Goal: Information Seeking & Learning: Check status

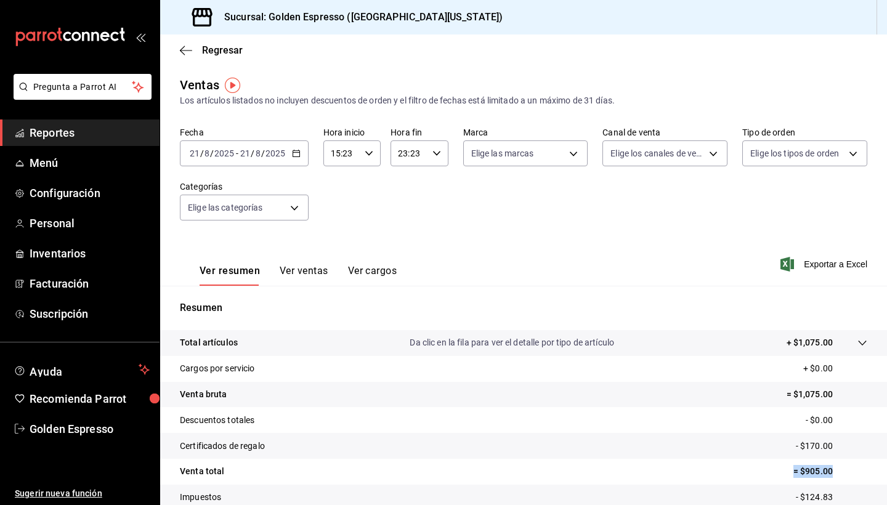
click at [292, 151] on icon "button" at bounding box center [296, 153] width 9 height 9
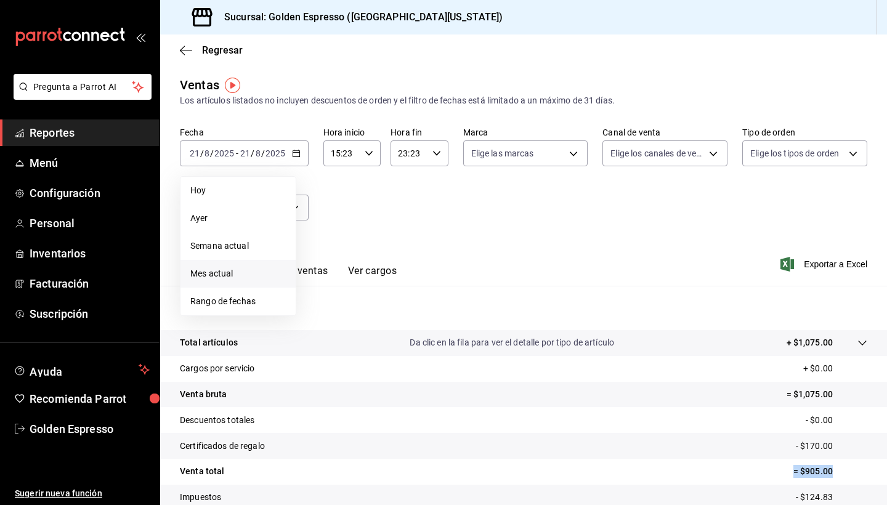
click at [232, 277] on span "Mes actual" at bounding box center [238, 273] width 96 height 13
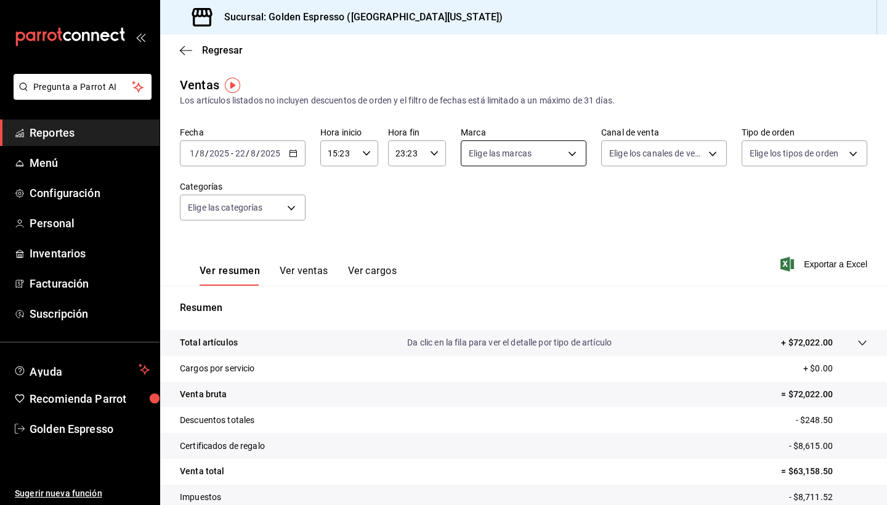
click at [548, 158] on body "Pregunta a Parrot AI Reportes Menú Configuración Personal Inventarios Facturaci…" at bounding box center [443, 252] width 887 height 505
click at [548, 158] on div at bounding box center [443, 252] width 887 height 505
click at [679, 146] on body "Pregunta a Parrot AI Reportes Menú Configuración Personal Inventarios Facturaci…" at bounding box center [443, 252] width 887 height 505
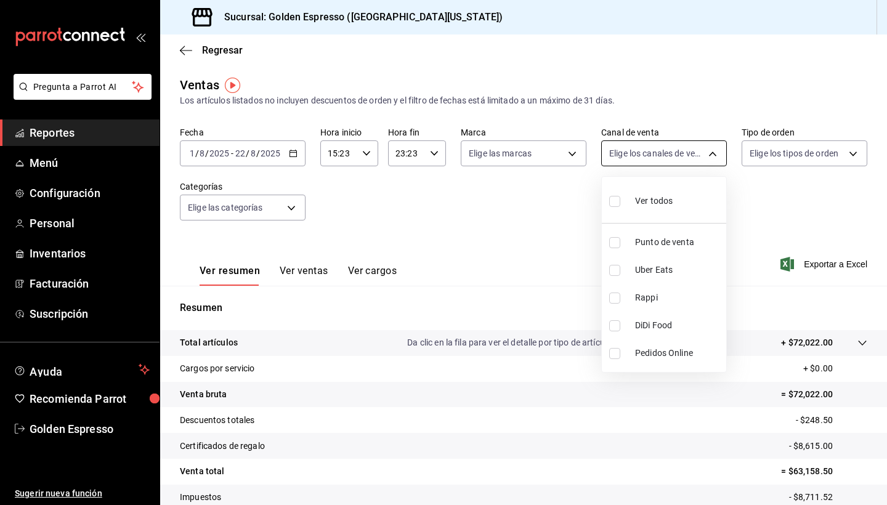
click at [679, 146] on div at bounding box center [443, 252] width 887 height 505
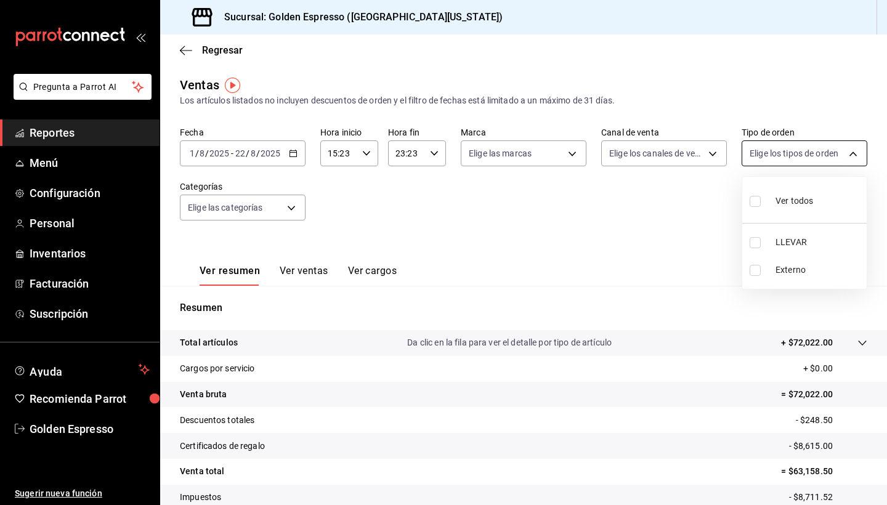
click at [768, 151] on body "Pregunta a Parrot AI Reportes Menú Configuración Personal Inventarios Facturaci…" at bounding box center [443, 252] width 887 height 505
click at [768, 151] on div at bounding box center [443, 252] width 887 height 505
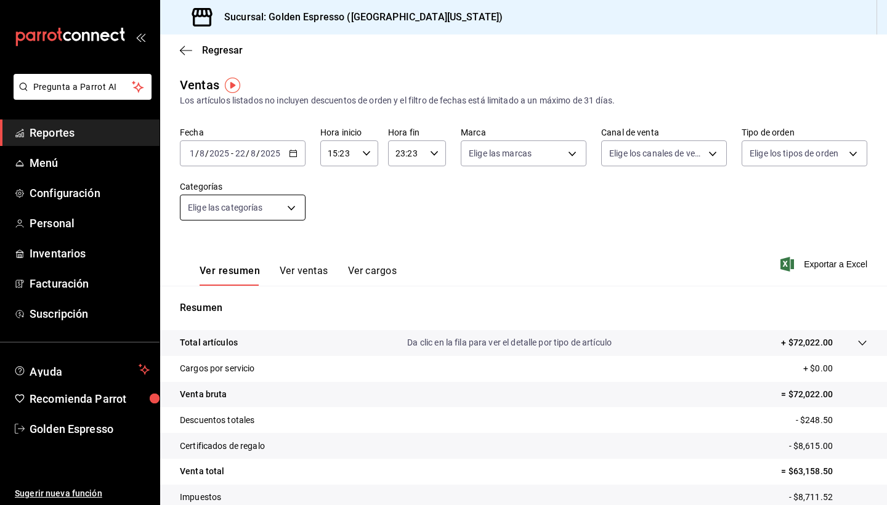
click at [248, 213] on body "Pregunta a Parrot AI Reportes Menú Configuración Personal Inventarios Facturaci…" at bounding box center [443, 252] width 887 height 505
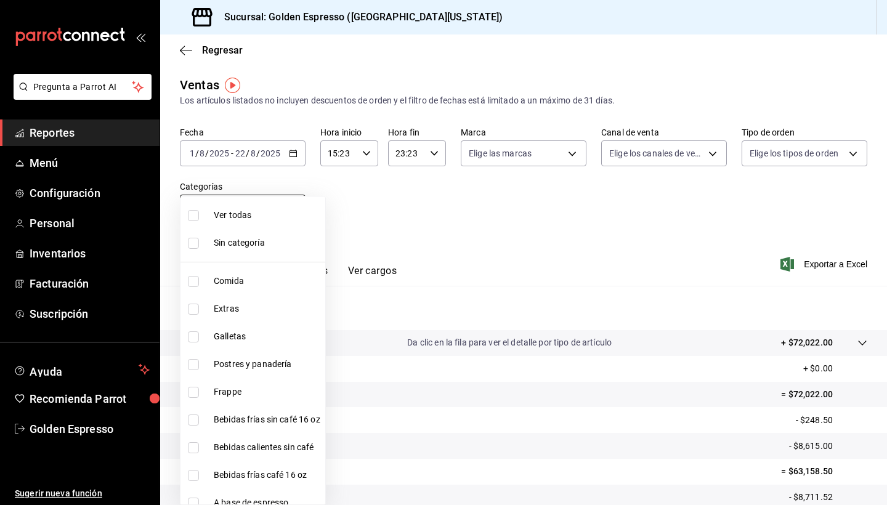
click at [248, 213] on span "Ver todas" at bounding box center [267, 215] width 107 height 13
type input "778425cd-3e8f-49cb-a11d-7d2bcc3215ed,0bb8ca2f-3524-4328-824a-5d0cb16316b9,d9341…"
checkbox input "true"
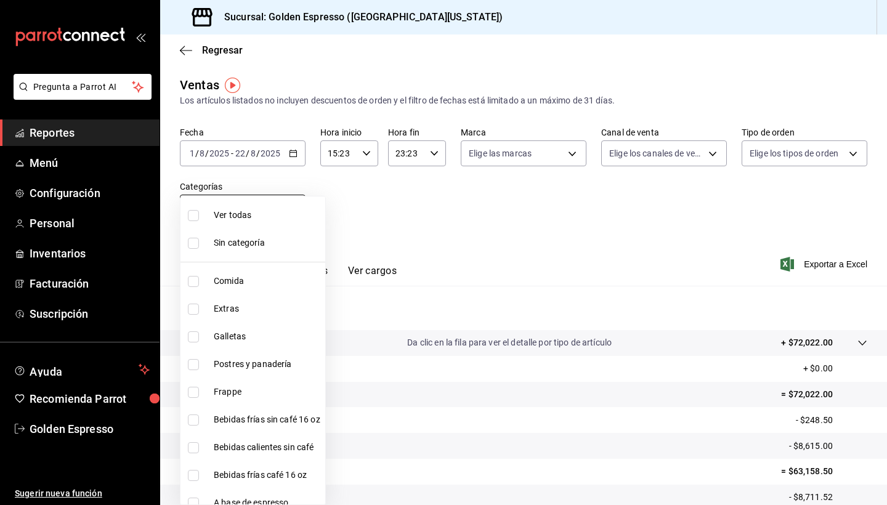
checkbox input "true"
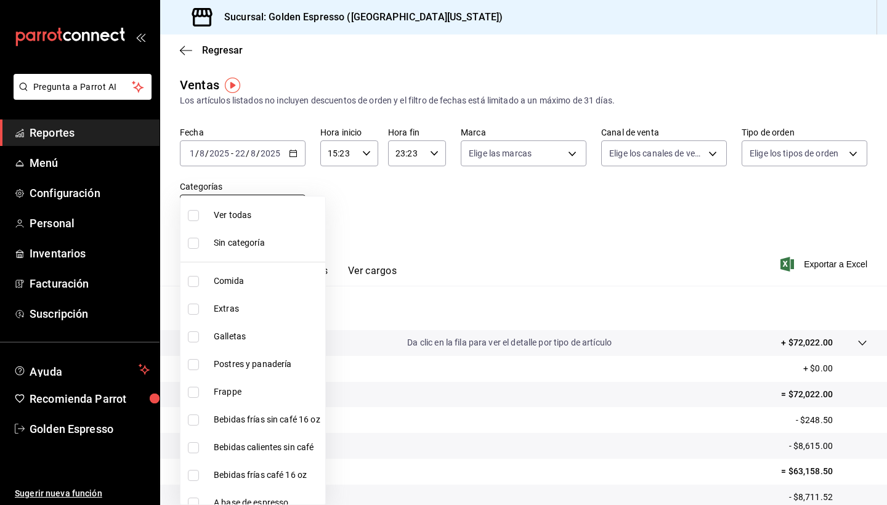
checkbox input "true"
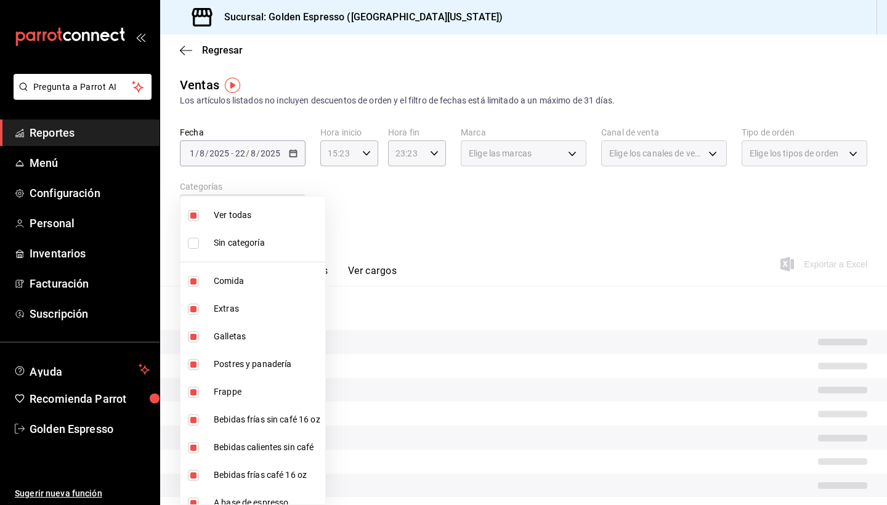
click at [224, 214] on span "Ver todas" at bounding box center [267, 215] width 107 height 13
checkbox input "false"
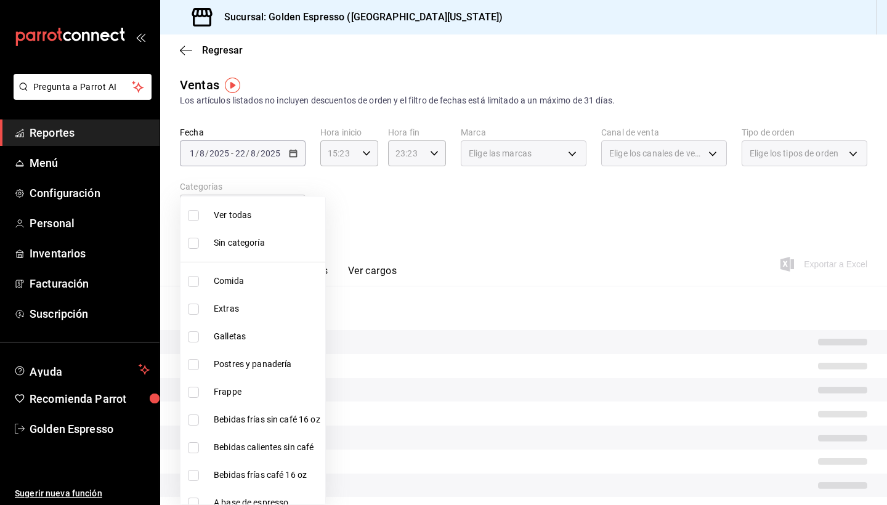
checkbox input "false"
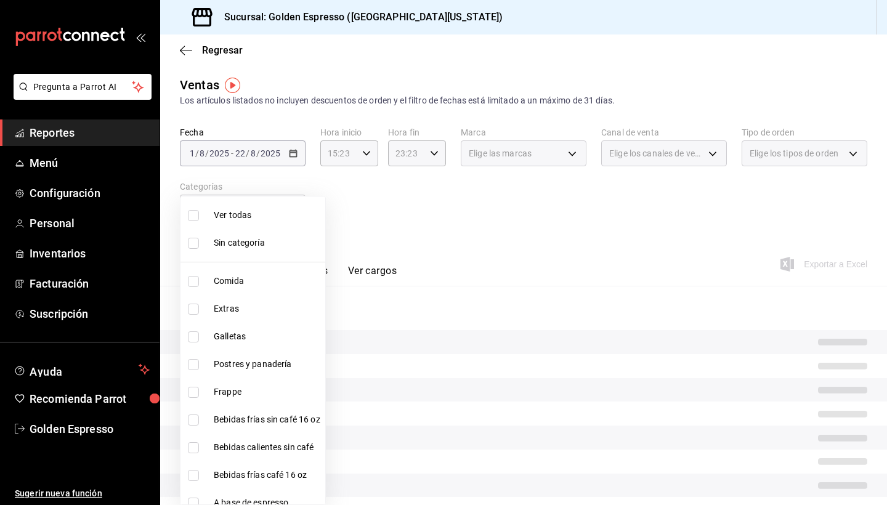
checkbox input "false"
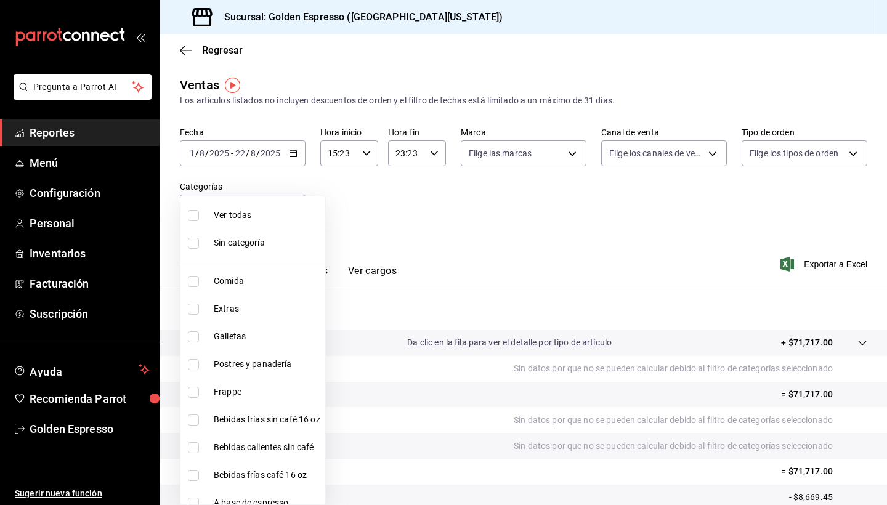
click at [234, 243] on span "Sin categoría" at bounding box center [267, 243] width 107 height 13
checkbox input "false"
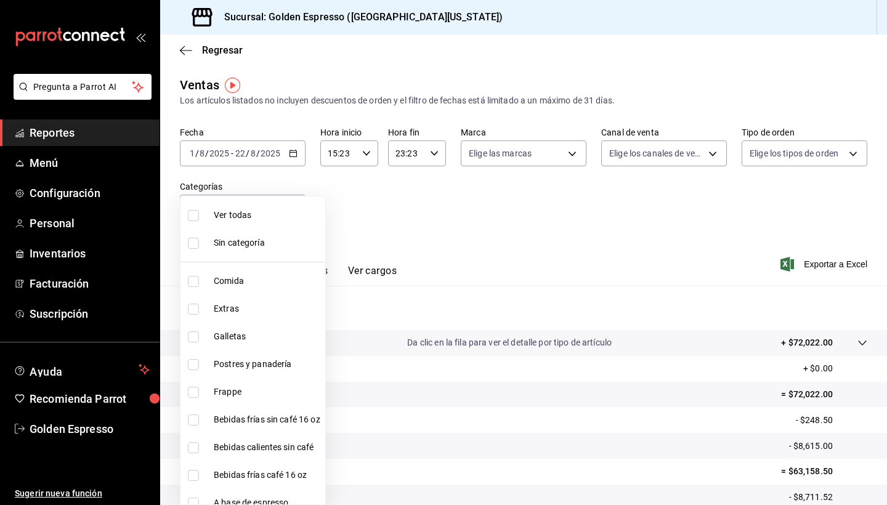
click at [619, 380] on div at bounding box center [443, 252] width 887 height 505
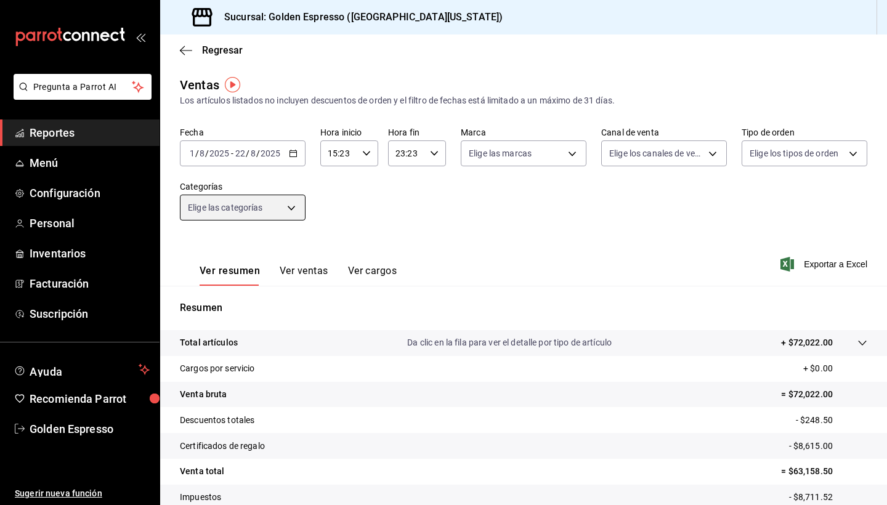
scroll to position [7, 0]
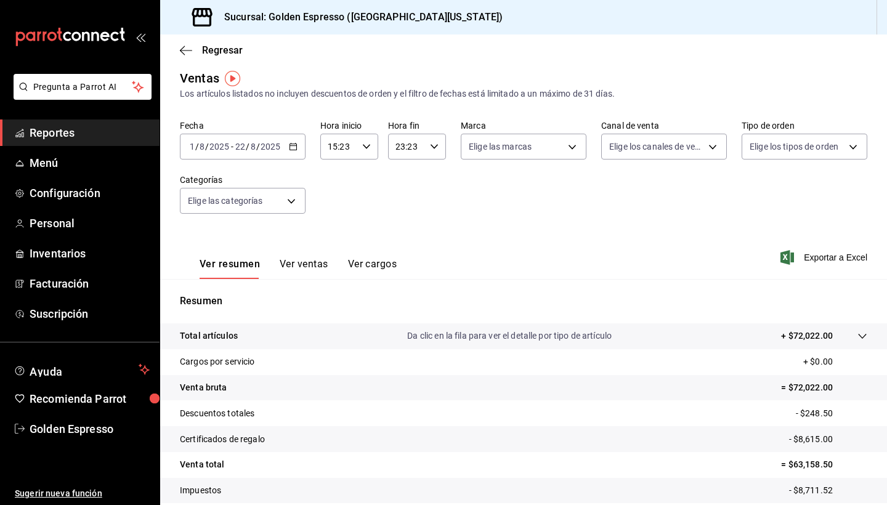
click at [308, 271] on button "Ver ventas" at bounding box center [304, 268] width 49 height 21
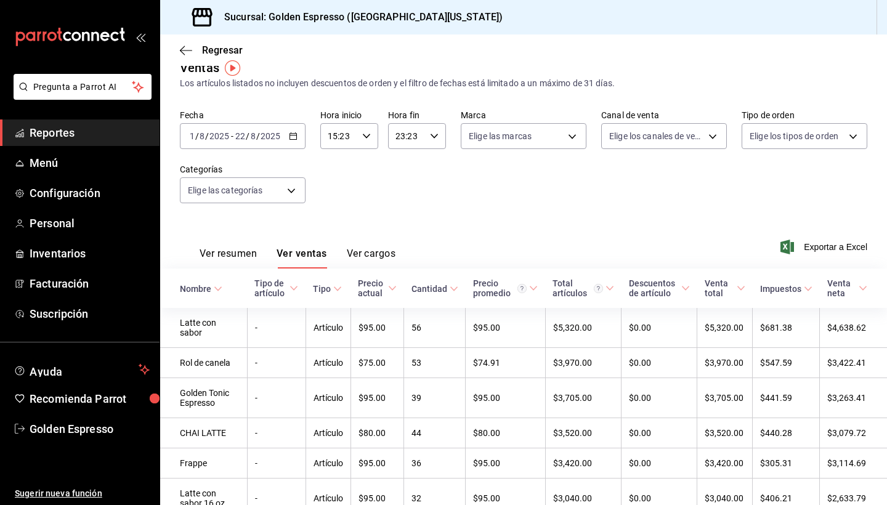
scroll to position [18, 0]
click at [280, 189] on body "Pregunta a Parrot AI Reportes Menú Configuración Personal Inventarios Facturaci…" at bounding box center [443, 252] width 887 height 505
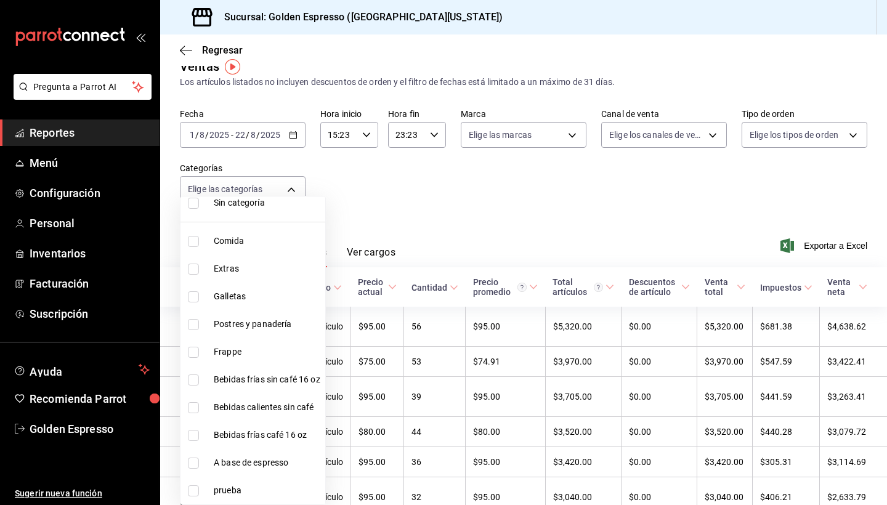
scroll to position [40, 0]
click at [192, 381] on input "checkbox" at bounding box center [193, 380] width 11 height 11
checkbox input "true"
type input "98e37db2-ef51-45cb-97d1-becadb7a51ab"
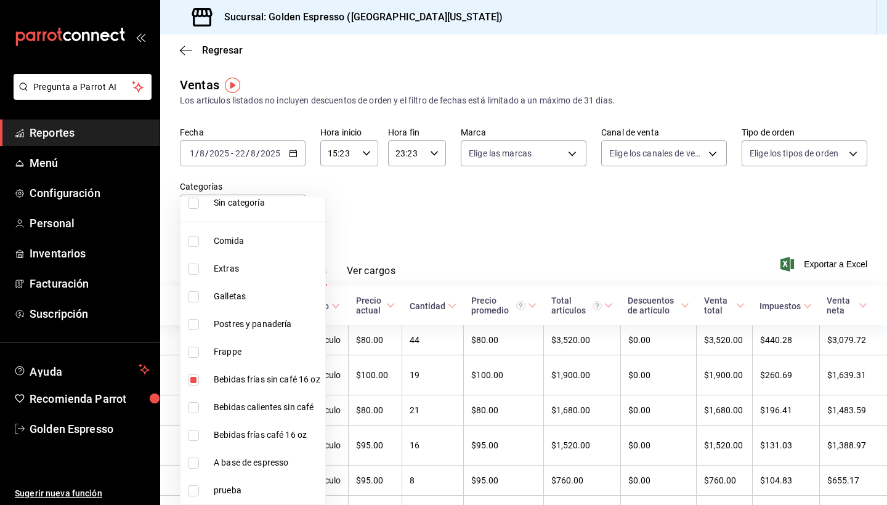
click at [496, 240] on div at bounding box center [443, 252] width 887 height 505
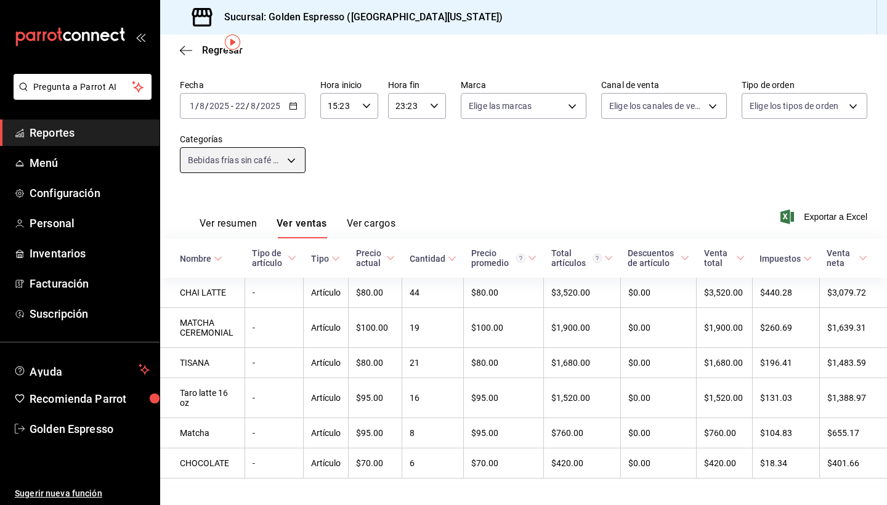
scroll to position [41, 0]
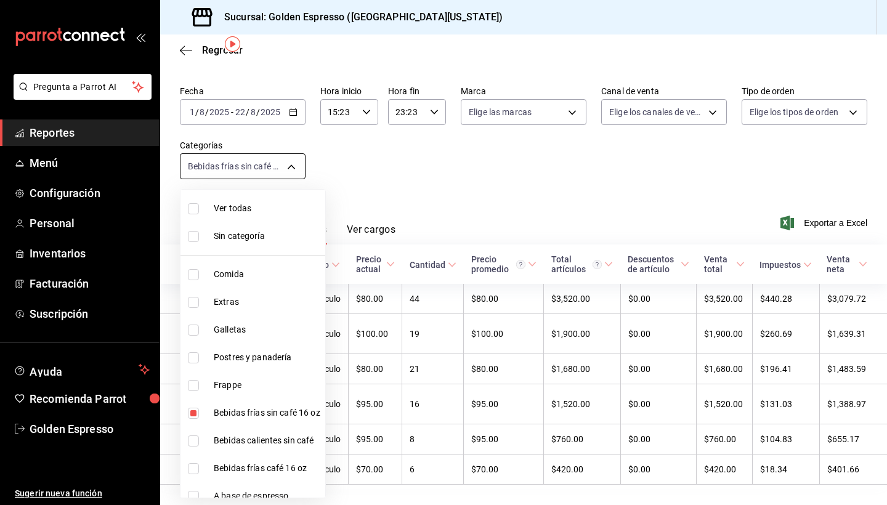
click at [276, 168] on body "Pregunta a Parrot AI Reportes Menú Configuración Personal Inventarios Facturaci…" at bounding box center [443, 252] width 887 height 505
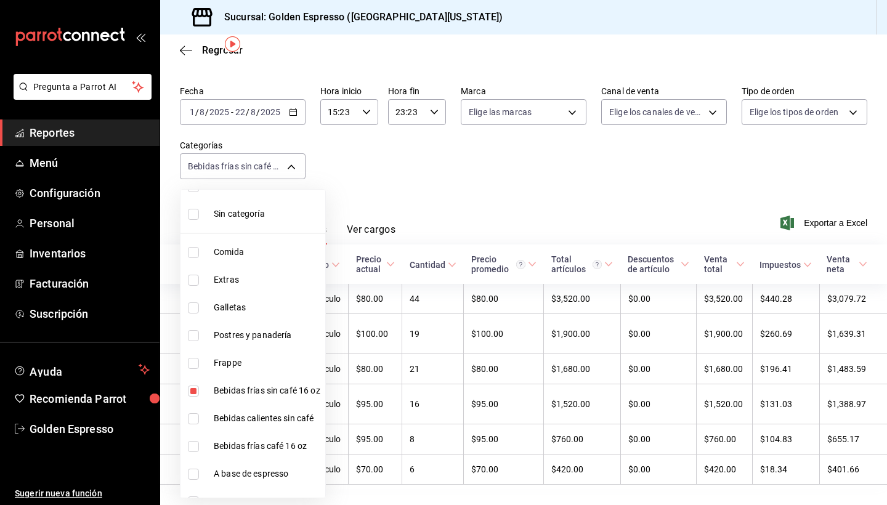
scroll to position [30, 0]
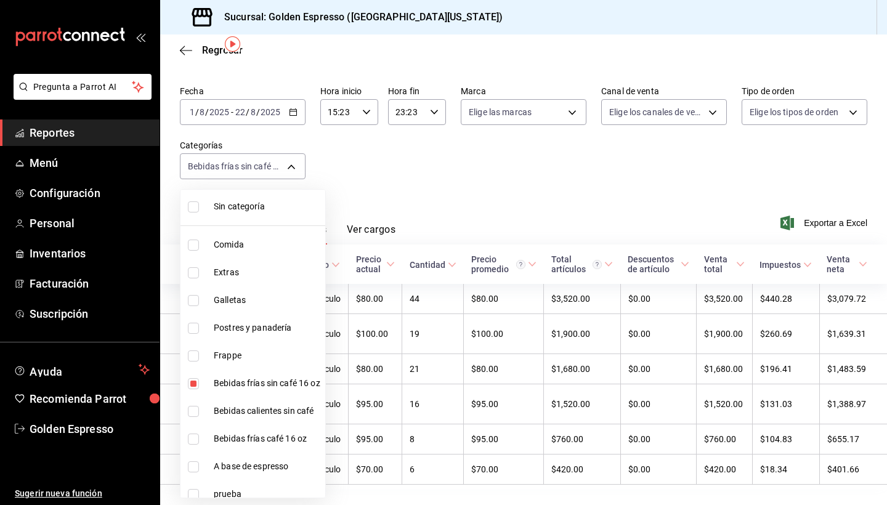
click at [196, 391] on li "Bebidas frías sin café 16 oz" at bounding box center [253, 384] width 145 height 28
checkbox input "false"
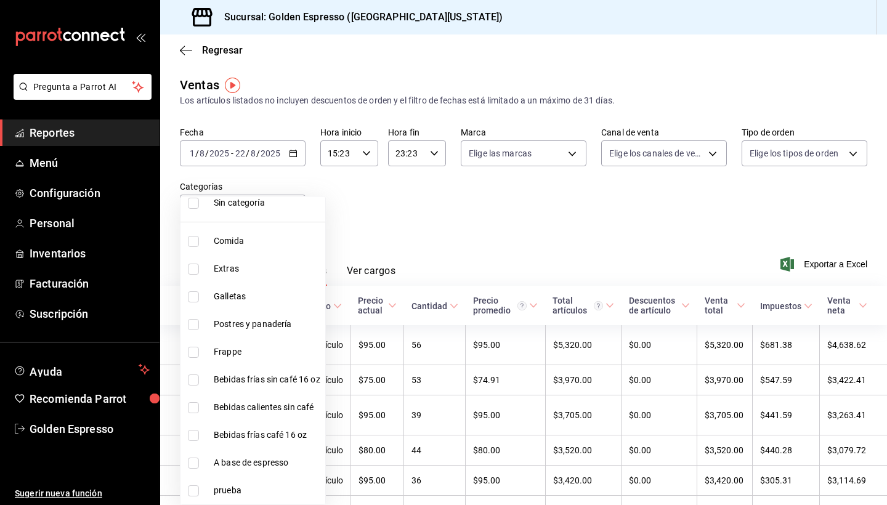
scroll to position [40, 0]
click at [190, 462] on input "checkbox" at bounding box center [193, 463] width 11 height 11
checkbox input "true"
type input "1073bcaf-82fc-4a50-9b7c-0891228d1ef0"
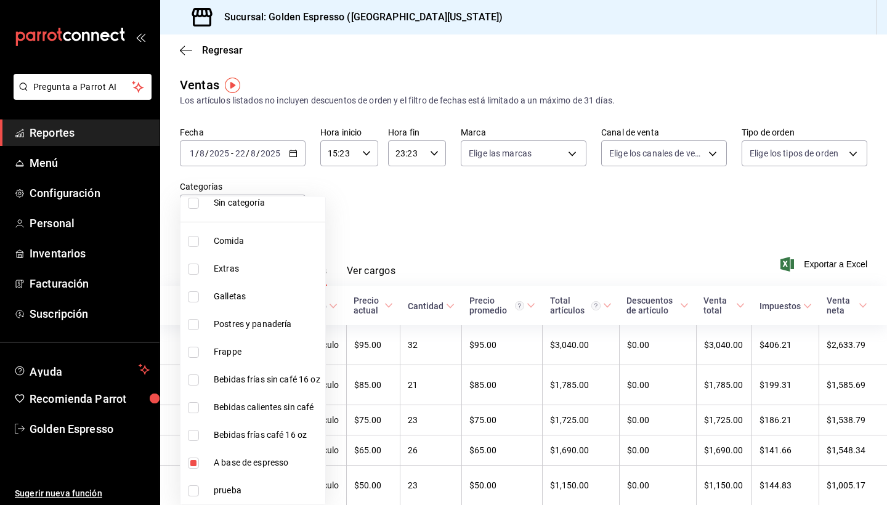
click at [194, 438] on input "checkbox" at bounding box center [193, 435] width 11 height 11
checkbox input "true"
type input "1073bcaf-82fc-4a50-9b7c-0891228d1ef0,a615ee99-afcc-476f-ad68-a5c56a3846ee"
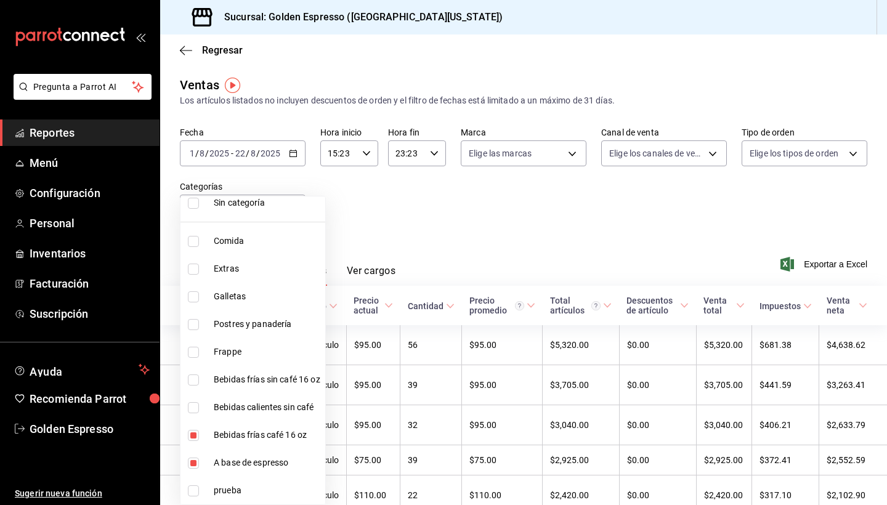
click at [528, 222] on div at bounding box center [443, 252] width 887 height 505
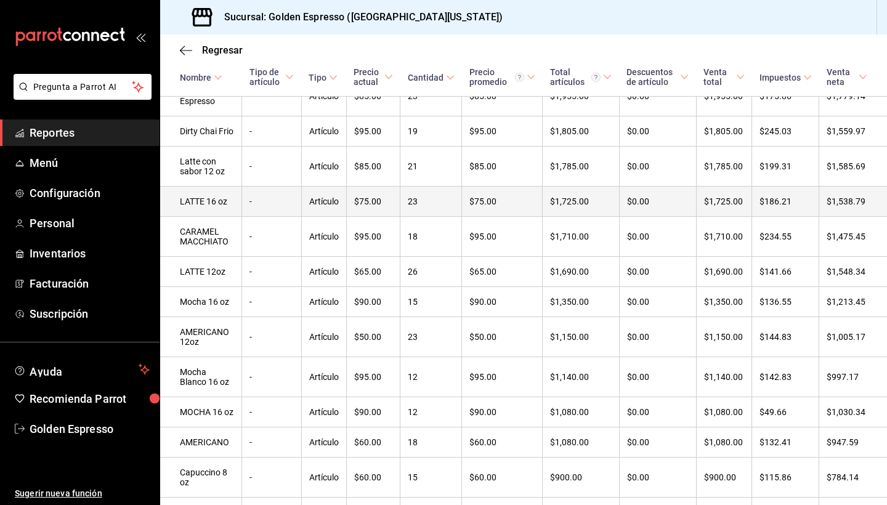
scroll to position [465, 0]
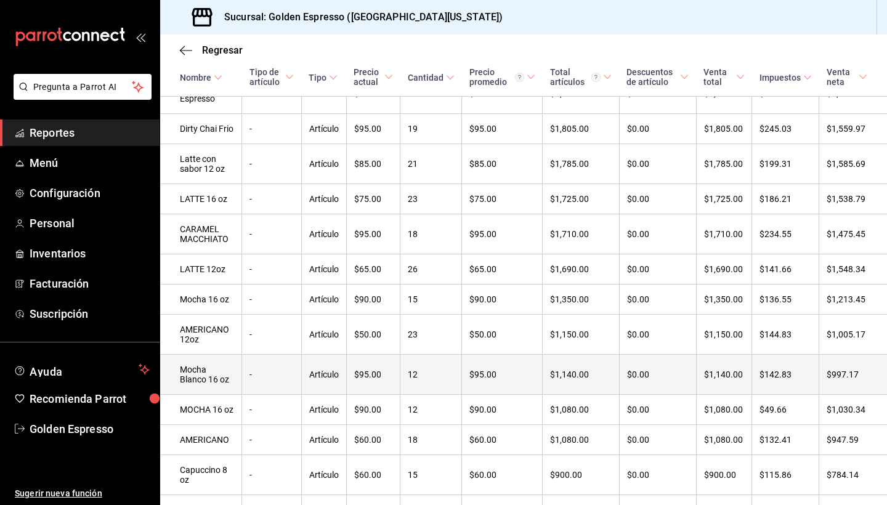
click at [401, 358] on td "$95.00" at bounding box center [373, 375] width 54 height 40
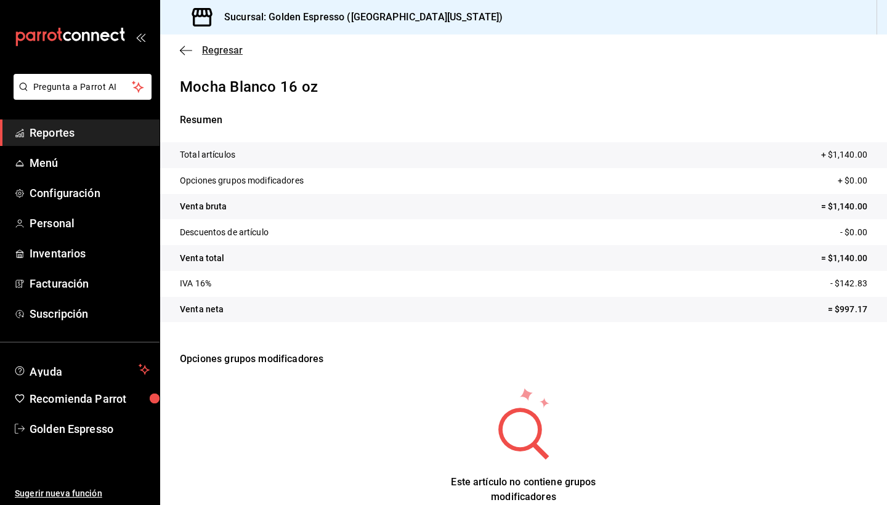
click at [192, 50] on icon "button" at bounding box center [186, 50] width 12 height 1
click at [184, 49] on icon "button" at bounding box center [186, 50] width 12 height 11
click at [182, 51] on icon "button" at bounding box center [186, 50] width 12 height 11
click at [66, 135] on span "Reportes" at bounding box center [90, 132] width 120 height 17
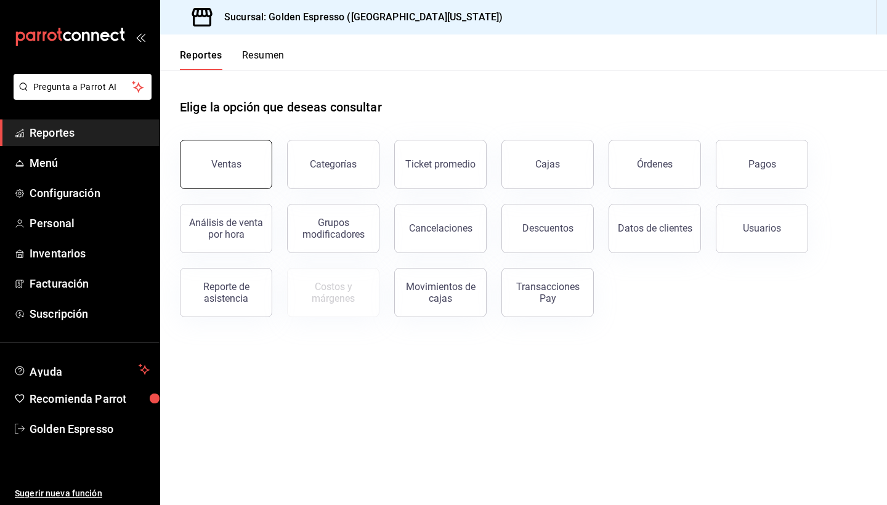
click at [230, 156] on button "Ventas" at bounding box center [226, 164] width 92 height 49
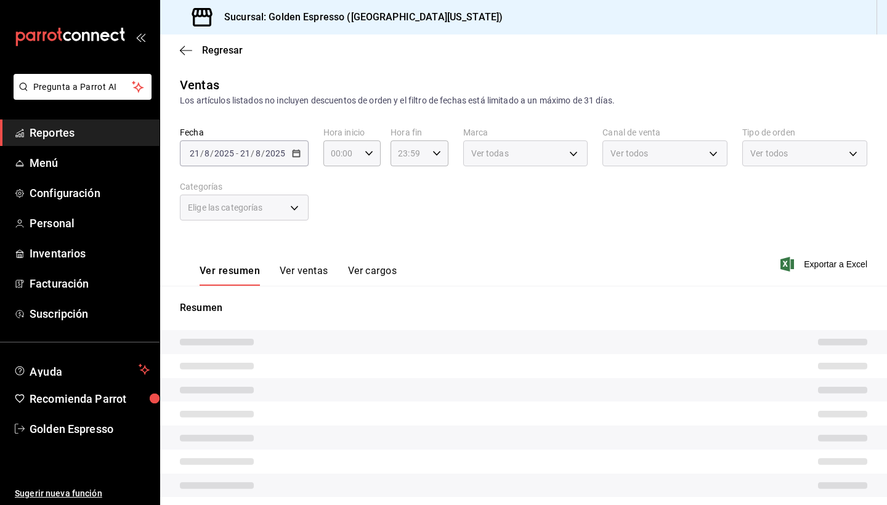
type input "15:23"
type input "23:23"
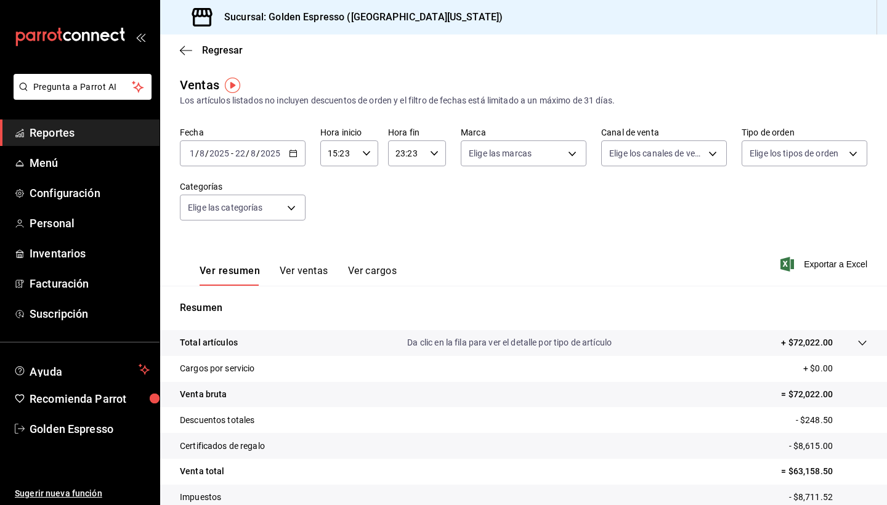
click at [302, 271] on button "Ver ventas" at bounding box center [304, 275] width 49 height 21
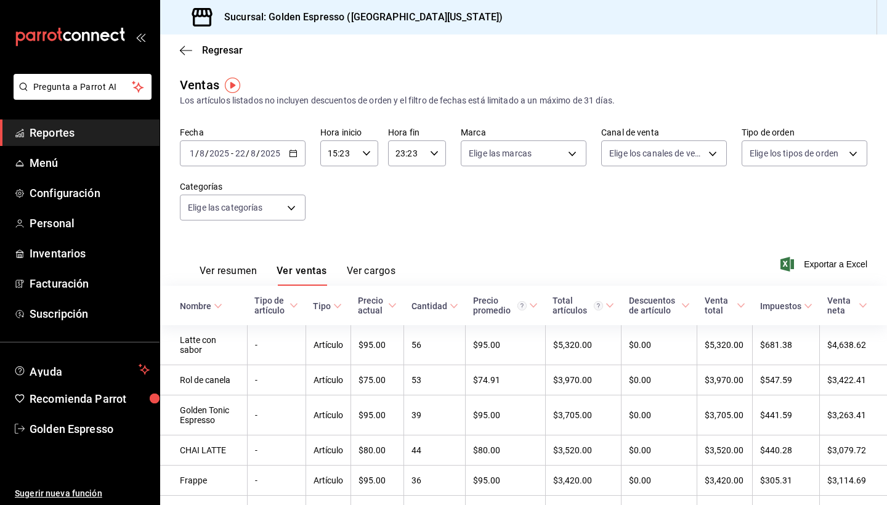
click at [288, 155] on div "[DATE] [DATE] - [DATE] [DATE]" at bounding box center [243, 154] width 126 height 26
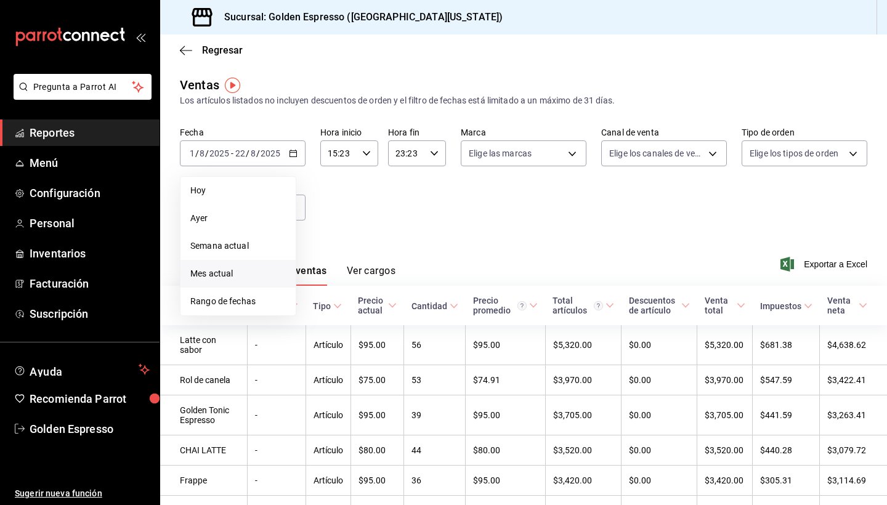
click at [232, 269] on span "Mes actual" at bounding box center [238, 273] width 96 height 13
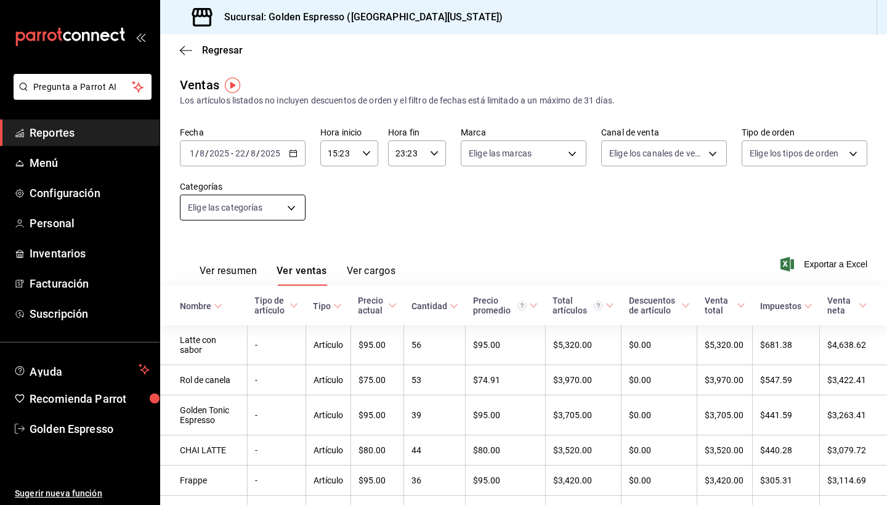
click at [285, 203] on body "Pregunta a Parrot AI Reportes Menú Configuración Personal Inventarios Facturaci…" at bounding box center [443, 252] width 887 height 505
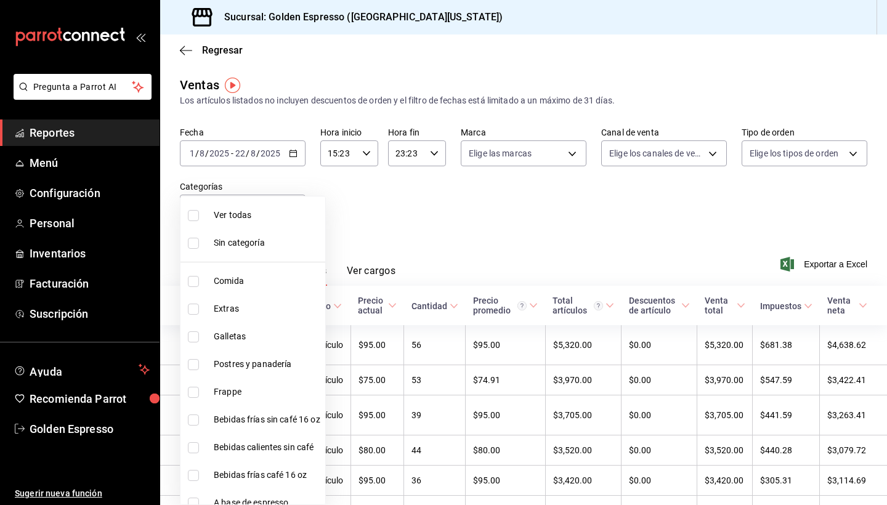
click at [264, 476] on span "Bebidas frías café 16 oz" at bounding box center [267, 475] width 107 height 13
type input "a615ee99-afcc-476f-ad68-a5c56a3846ee"
checkbox input "true"
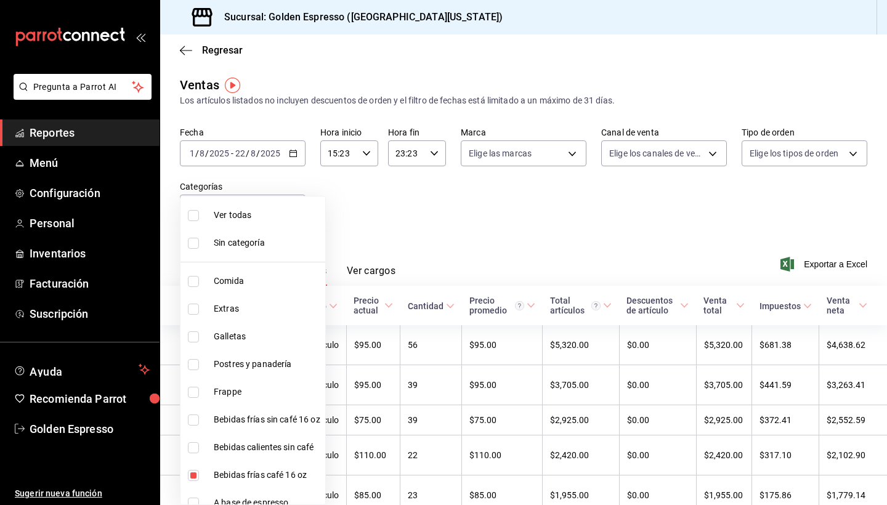
click at [255, 499] on span "A base de espresso" at bounding box center [267, 503] width 107 height 13
type input "a615ee99-afcc-476f-ad68-a5c56a3846ee,1073bcaf-82fc-4a50-9b7c-0891228d1ef0"
checkbox input "true"
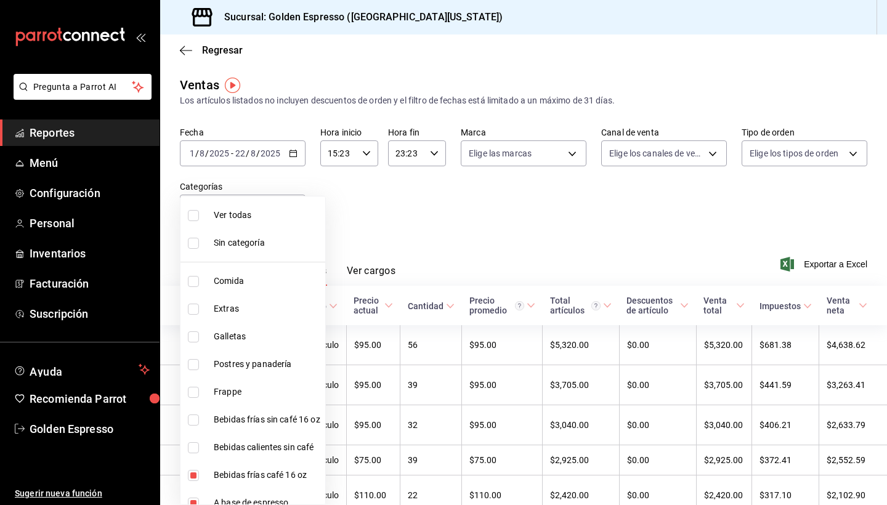
click at [425, 218] on div at bounding box center [443, 252] width 887 height 505
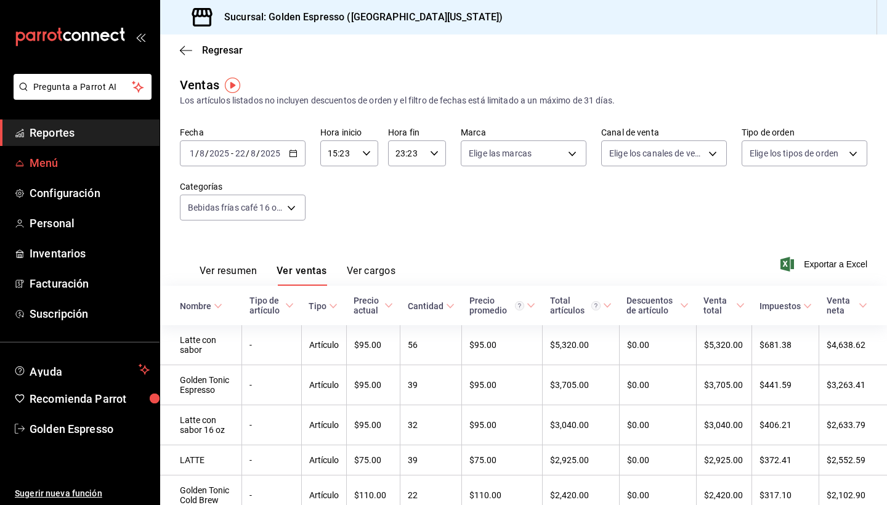
click at [46, 174] on link "Menú" at bounding box center [80, 163] width 160 height 26
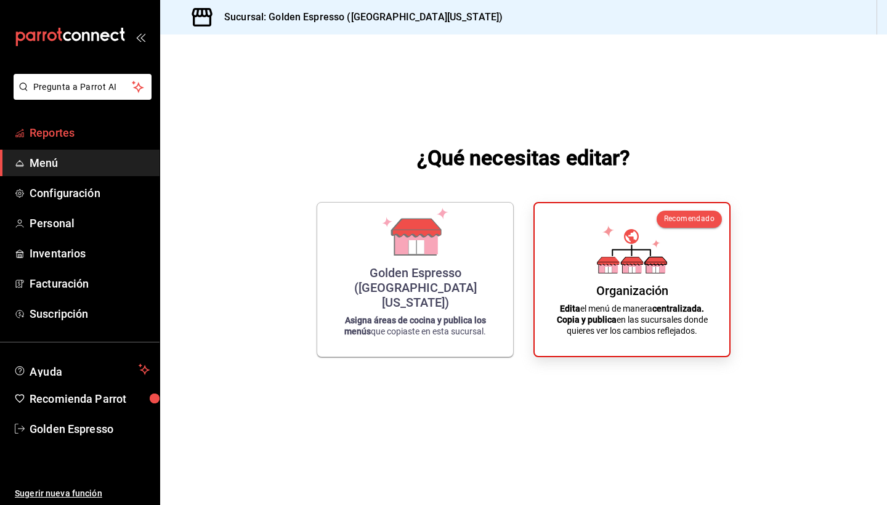
click at [51, 137] on span "Reportes" at bounding box center [90, 132] width 120 height 17
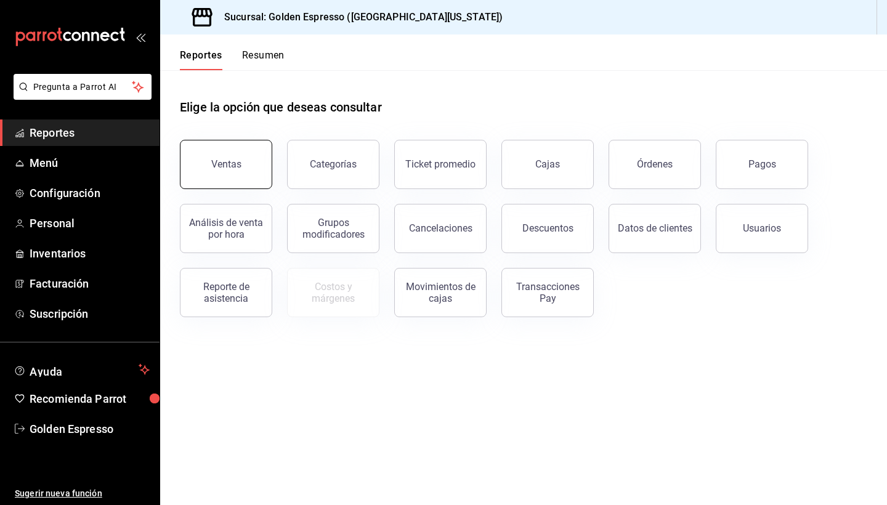
click at [234, 161] on div "Ventas" at bounding box center [226, 164] width 30 height 12
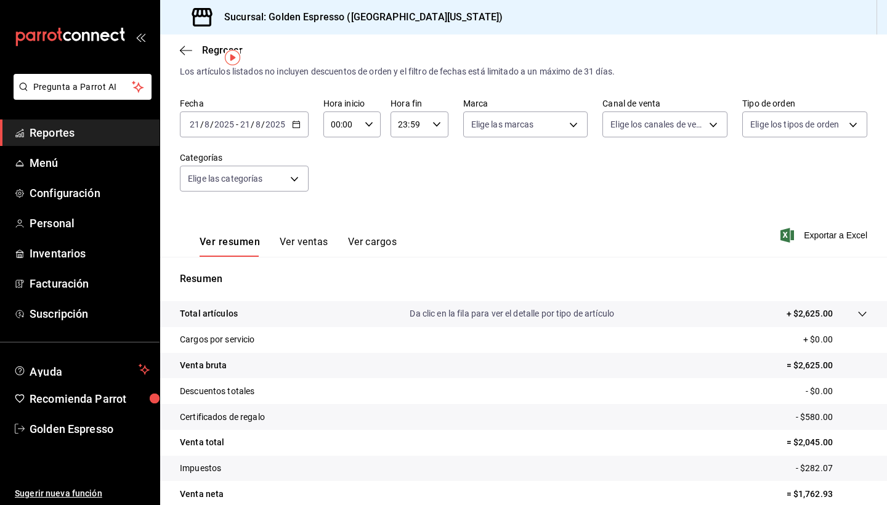
scroll to position [31, 0]
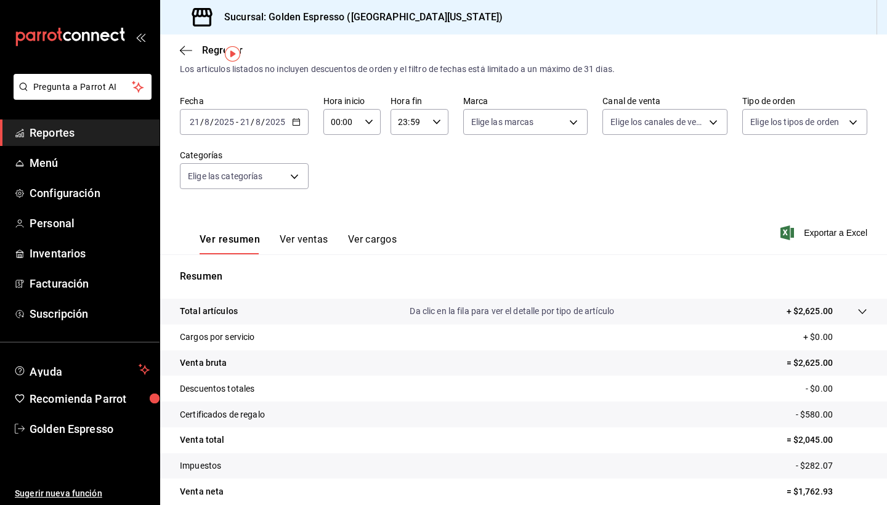
click at [222, 132] on div "[DATE] [DATE] - [DATE] [DATE]" at bounding box center [244, 122] width 129 height 26
click at [222, 157] on span "Hoy" at bounding box center [238, 159] width 96 height 13
click at [295, 120] on icon "button" at bounding box center [296, 122] width 9 height 9
click at [205, 161] on span "Hoy" at bounding box center [238, 159] width 96 height 13
click at [301, 237] on button "Ver ventas" at bounding box center [304, 244] width 49 height 21
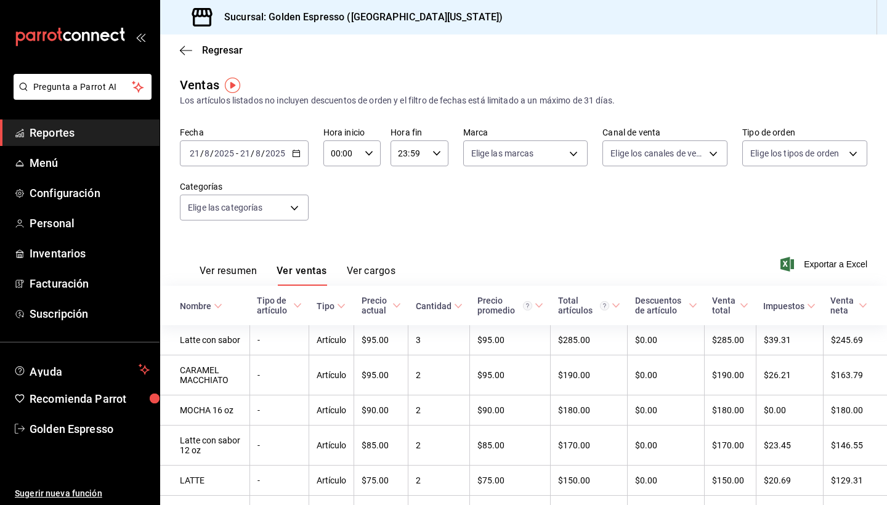
click at [232, 272] on button "Ver resumen" at bounding box center [228, 275] width 57 height 21
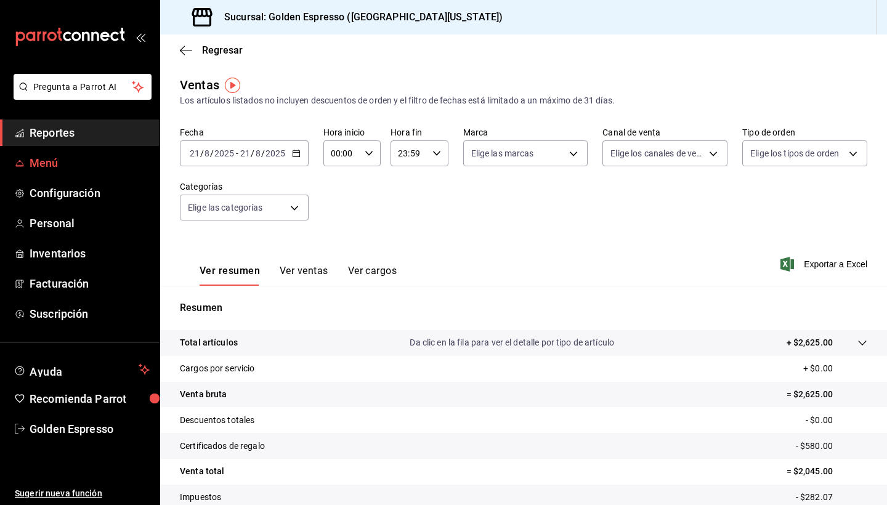
click at [61, 168] on span "Menú" at bounding box center [90, 163] width 120 height 17
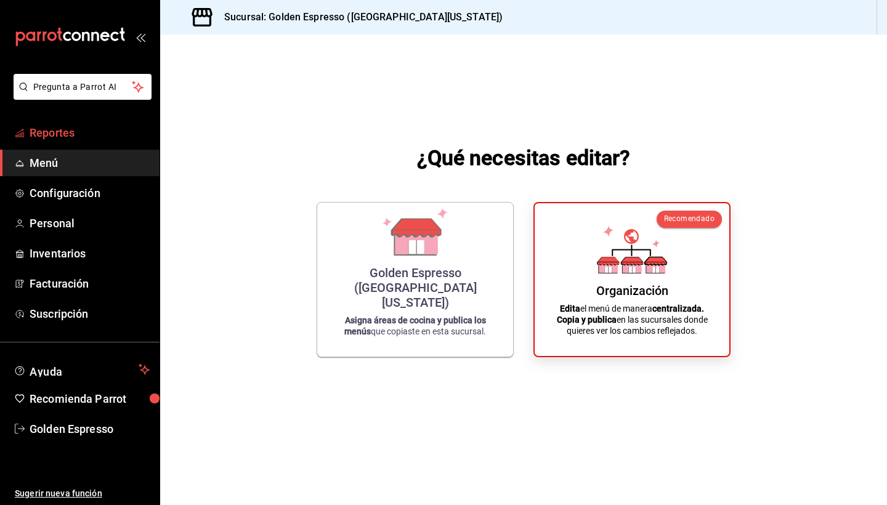
click at [57, 138] on span "Reportes" at bounding box center [90, 132] width 120 height 17
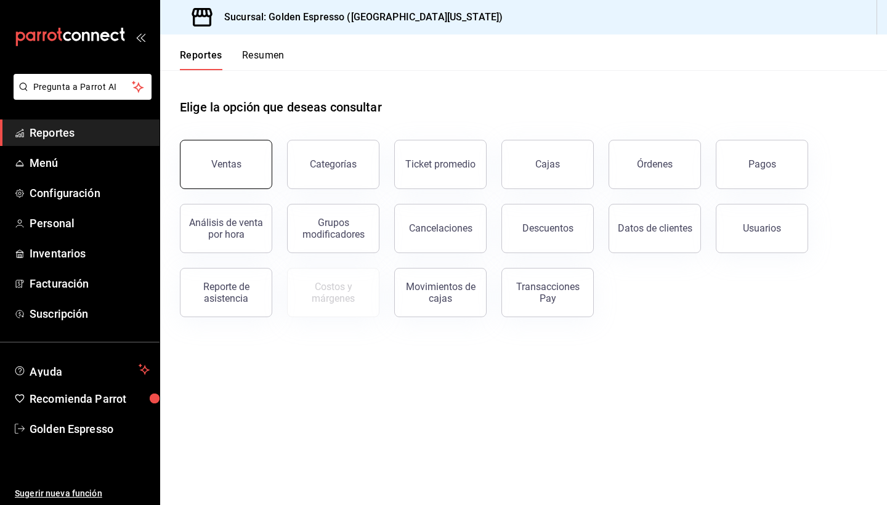
click at [233, 161] on div "Ventas" at bounding box center [226, 164] width 30 height 12
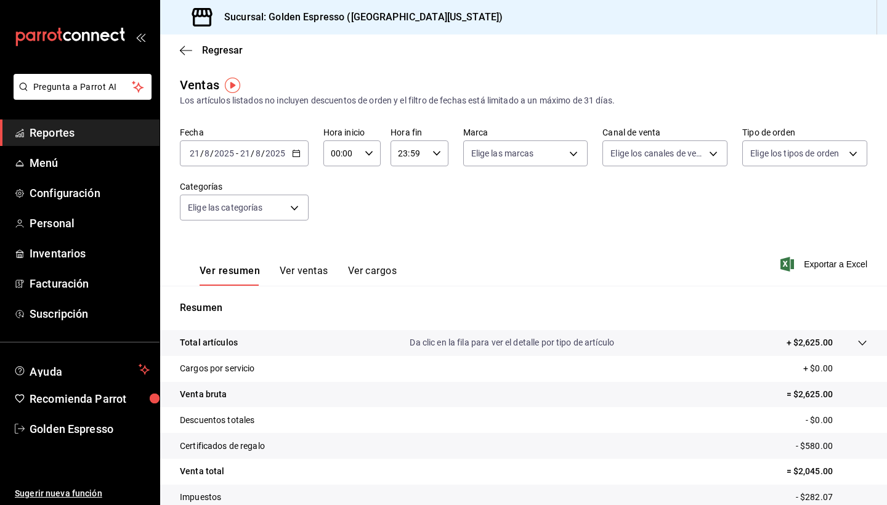
click at [205, 159] on div "[DATE] [DATE] - [DATE] [DATE]" at bounding box center [244, 154] width 129 height 26
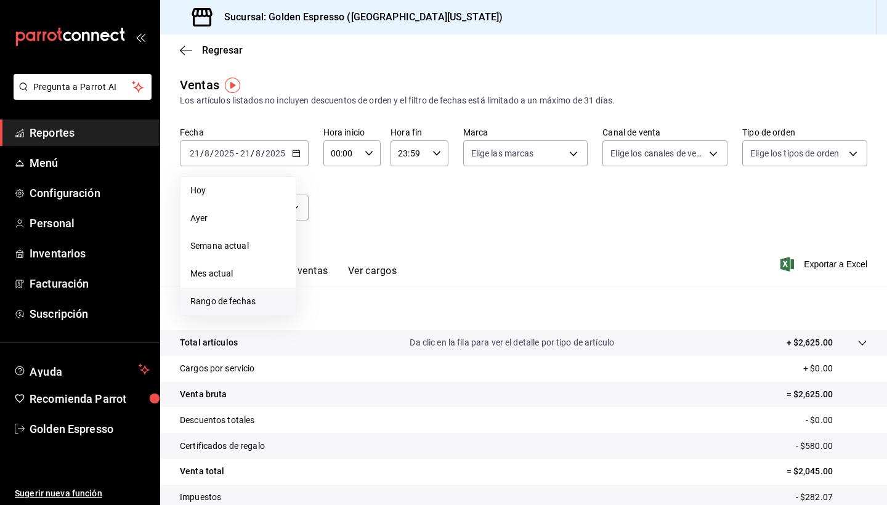
click at [245, 313] on li "Rango de fechas" at bounding box center [238, 302] width 115 height 28
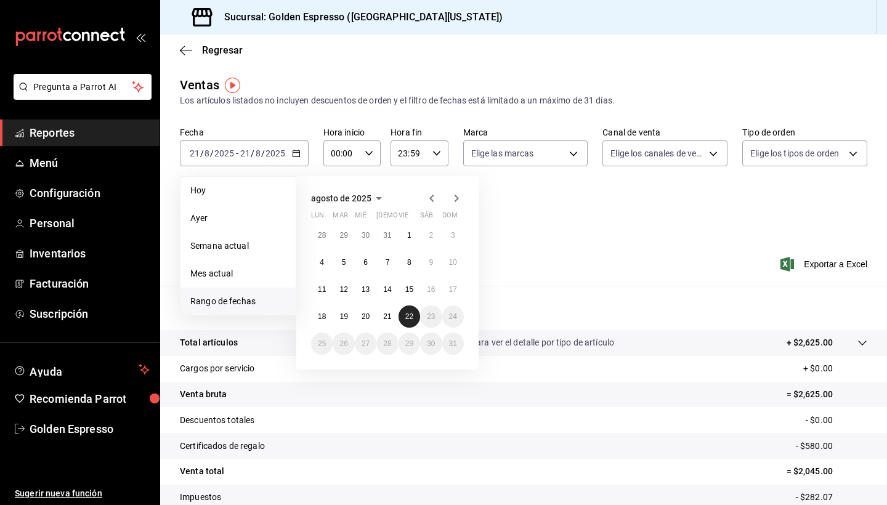
click at [415, 322] on button "22" at bounding box center [410, 317] width 22 height 22
click at [409, 317] on abbr "22" at bounding box center [410, 316] width 8 height 9
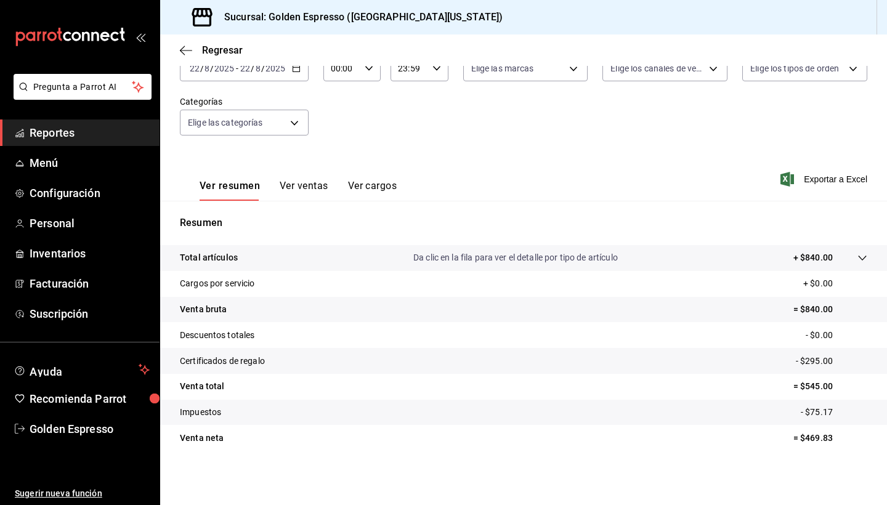
scroll to position [85, 0]
click at [55, 191] on span "Configuración" at bounding box center [90, 193] width 120 height 17
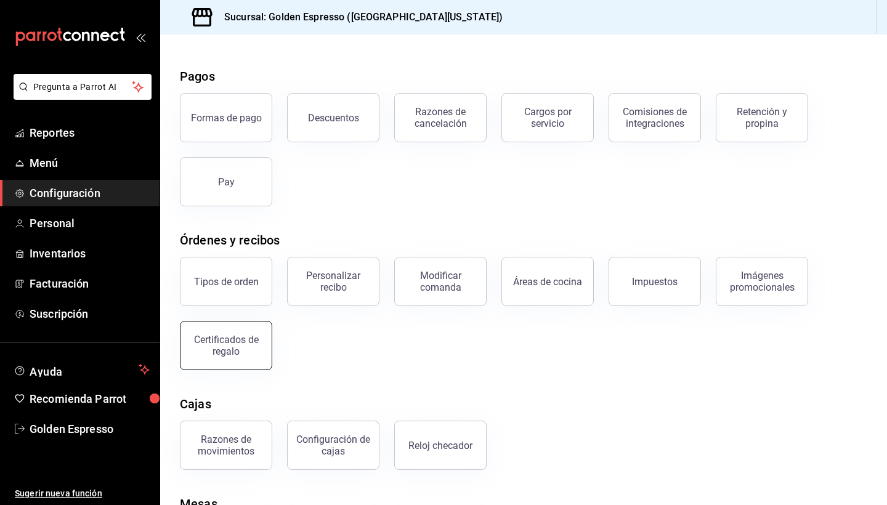
scroll to position [39, 0]
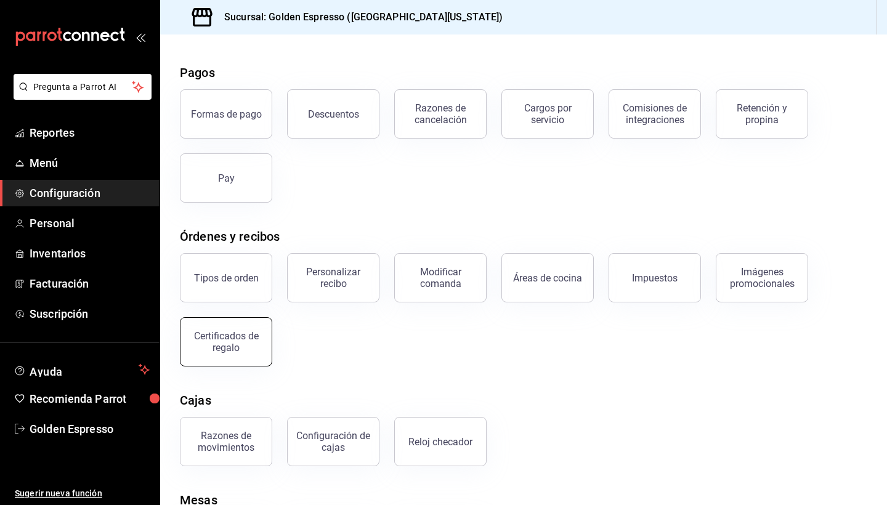
click at [239, 341] on div "Certificados de regalo" at bounding box center [226, 341] width 76 height 23
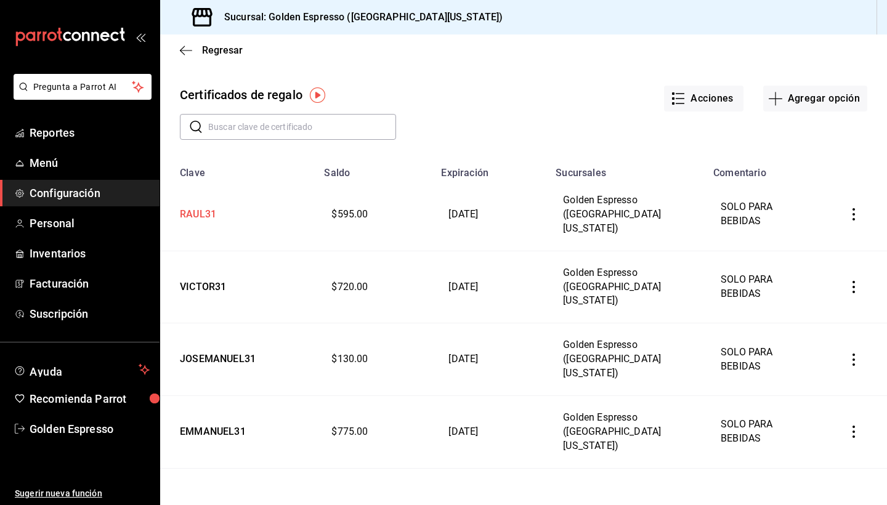
click at [195, 214] on td "RAUL31" at bounding box center [238, 215] width 157 height 72
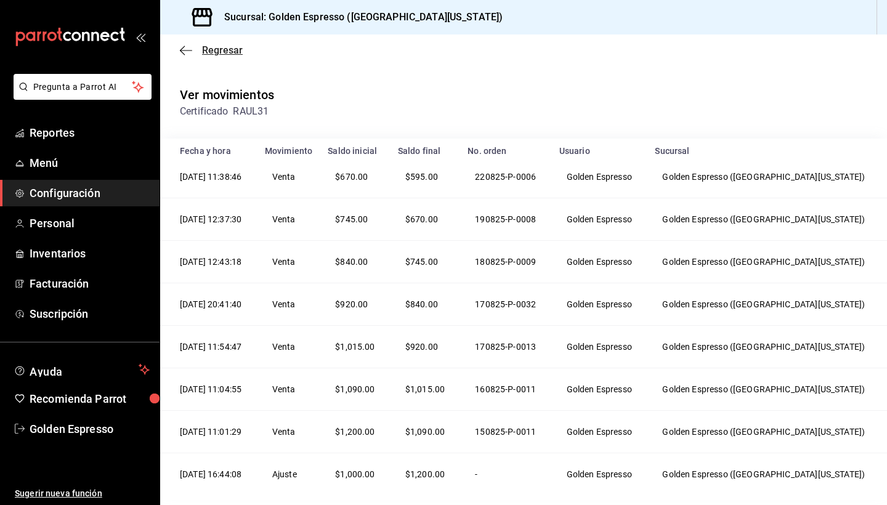
click at [187, 49] on icon "button" at bounding box center [186, 50] width 12 height 11
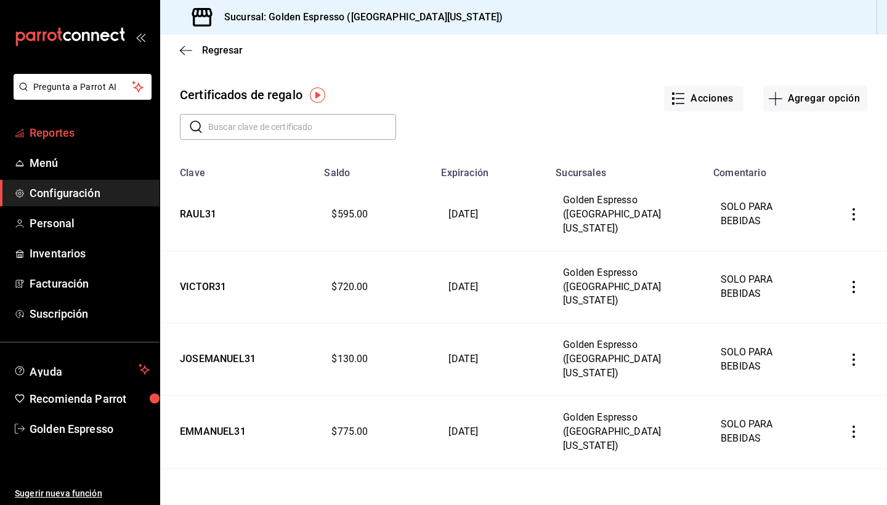
click at [65, 141] on link "Reportes" at bounding box center [80, 133] width 160 height 26
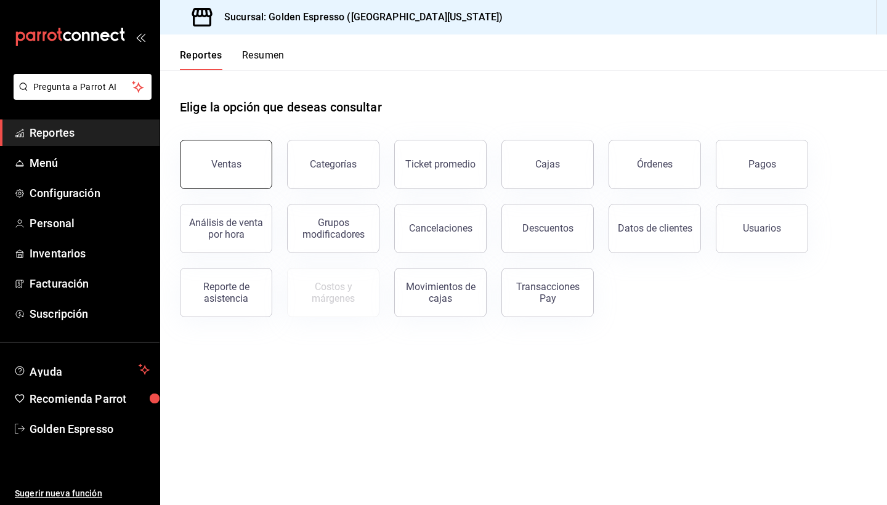
click at [232, 173] on button "Ventas" at bounding box center [226, 164] width 92 height 49
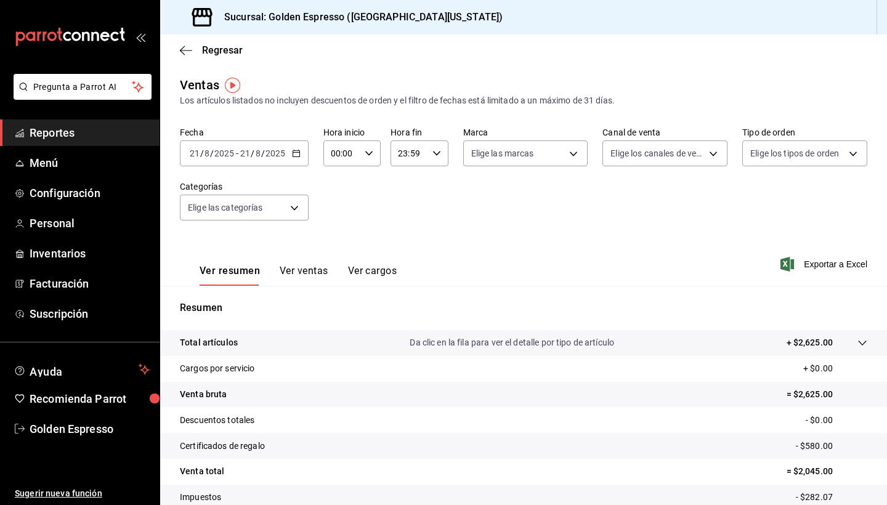
click at [295, 152] on icon "button" at bounding box center [296, 153] width 9 height 9
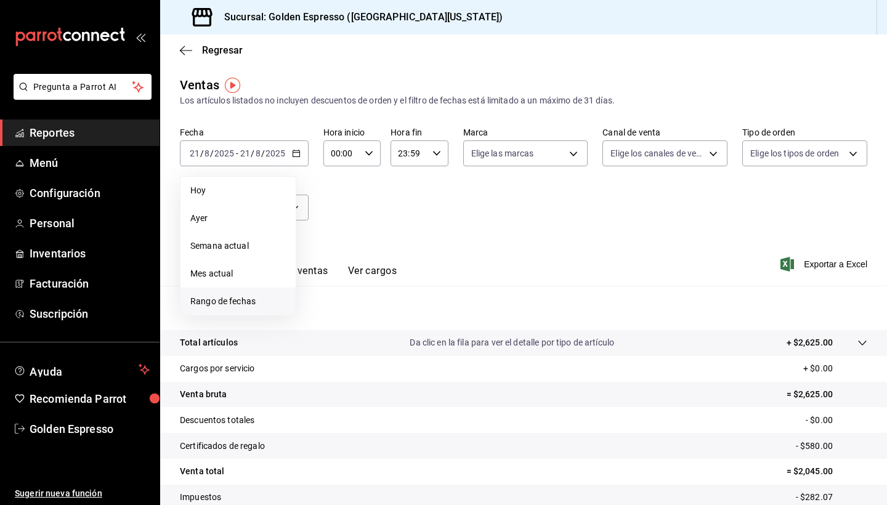
click at [247, 300] on span "Rango de fechas" at bounding box center [238, 301] width 96 height 13
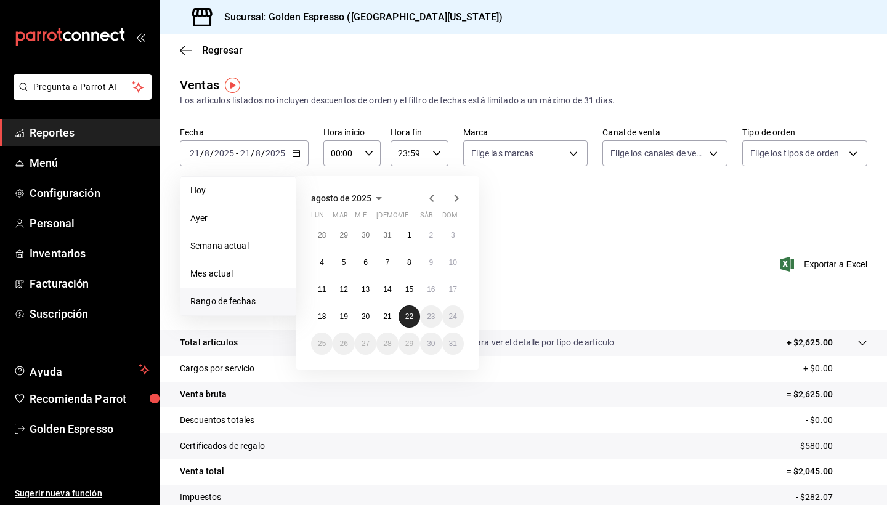
click at [413, 325] on button "22" at bounding box center [410, 317] width 22 height 22
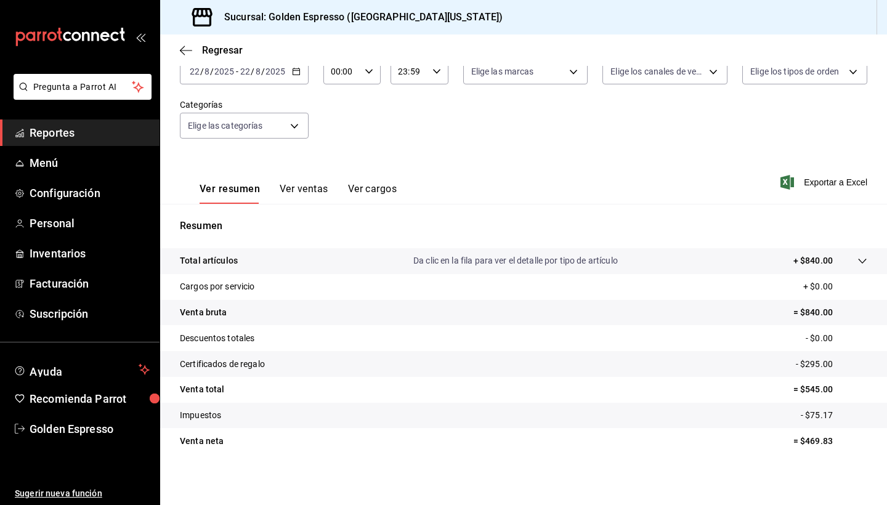
scroll to position [83, 0]
click at [87, 195] on span "Configuración" at bounding box center [90, 193] width 120 height 17
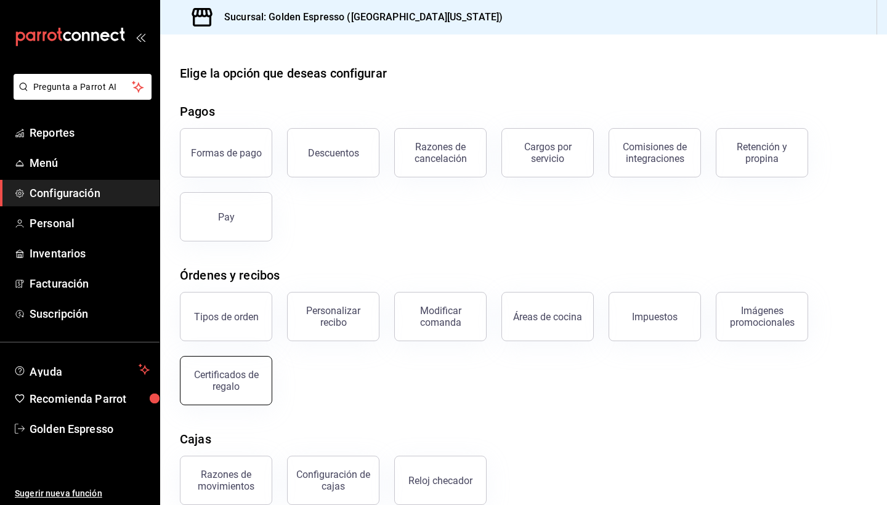
click at [250, 378] on div "Certificados de regalo" at bounding box center [226, 380] width 76 height 23
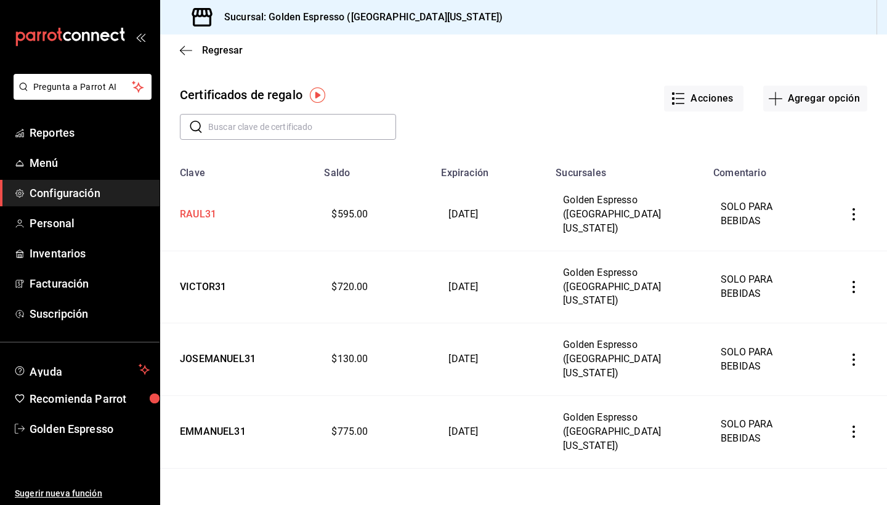
click at [200, 205] on td "RAUL31" at bounding box center [238, 215] width 157 height 72
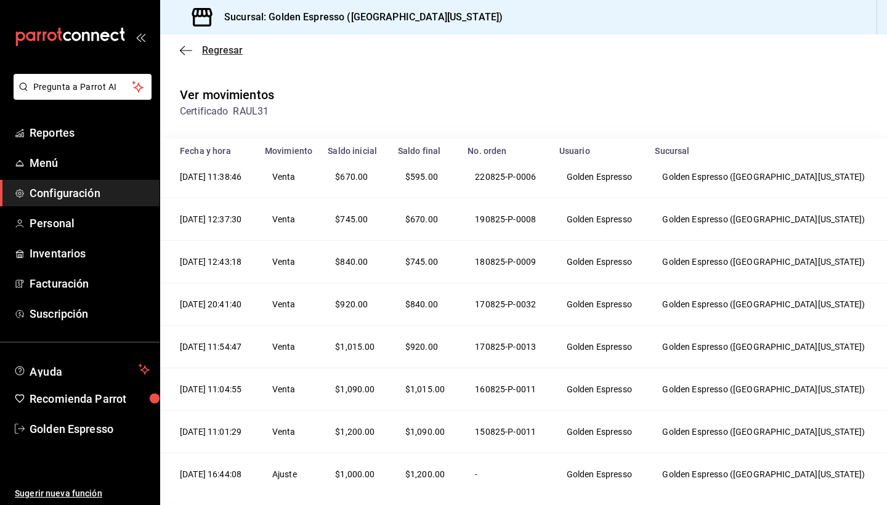
click at [187, 49] on icon "button" at bounding box center [186, 50] width 12 height 11
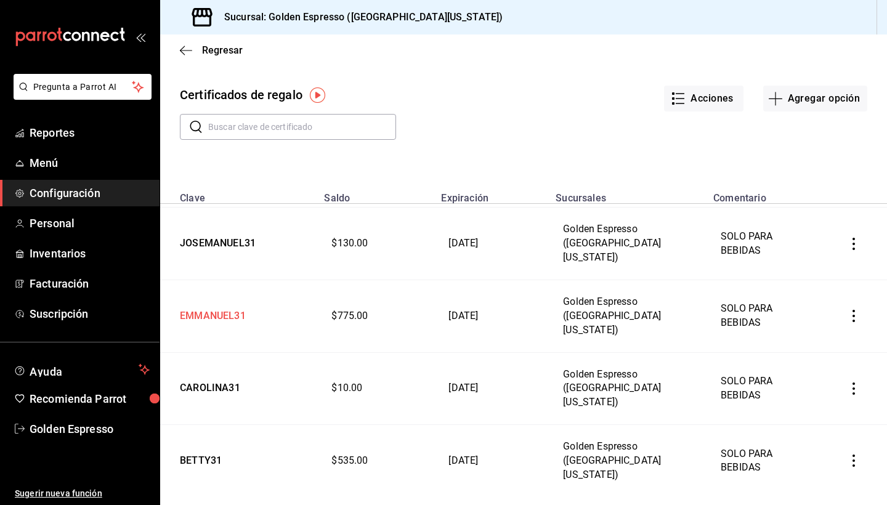
scroll to position [144, 0]
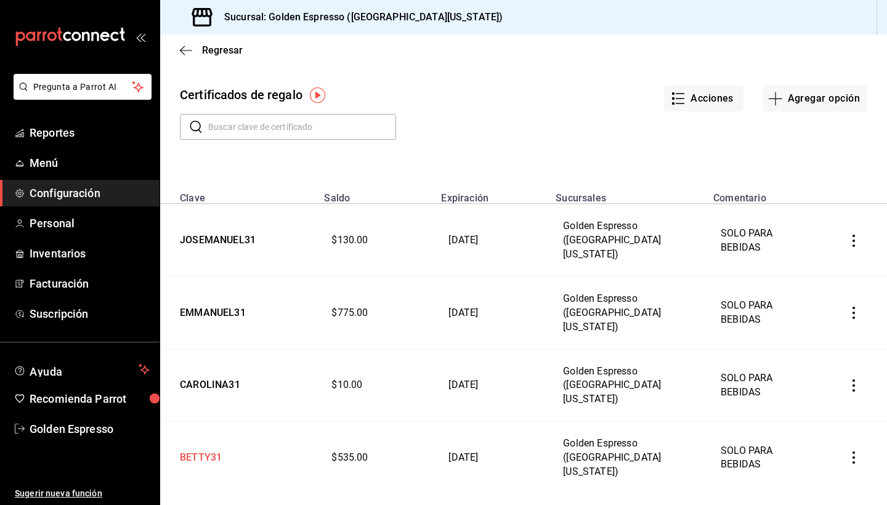
click at [202, 422] on td "BETTY31" at bounding box center [238, 458] width 157 height 73
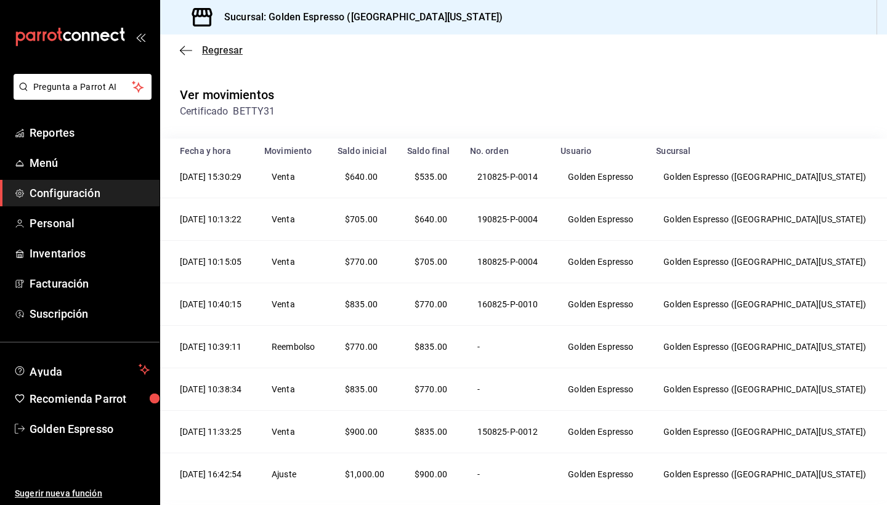
click at [187, 50] on icon "button" at bounding box center [186, 50] width 12 height 1
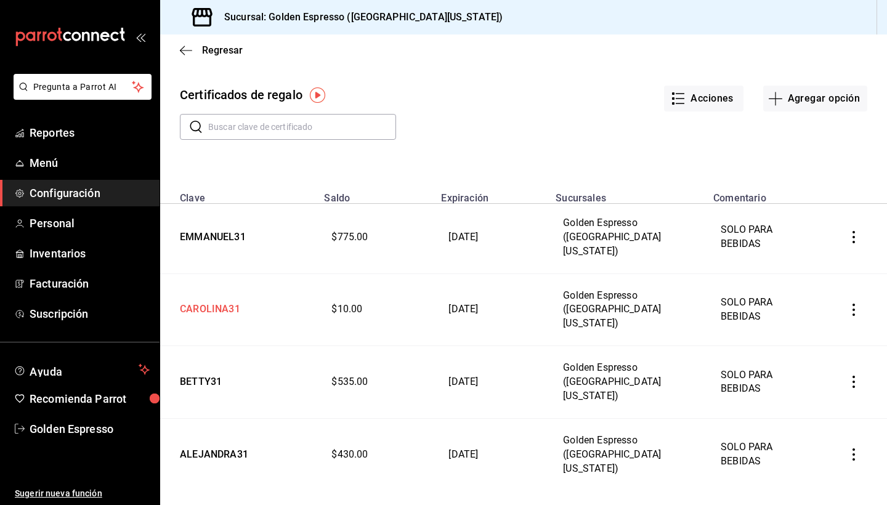
scroll to position [228, 0]
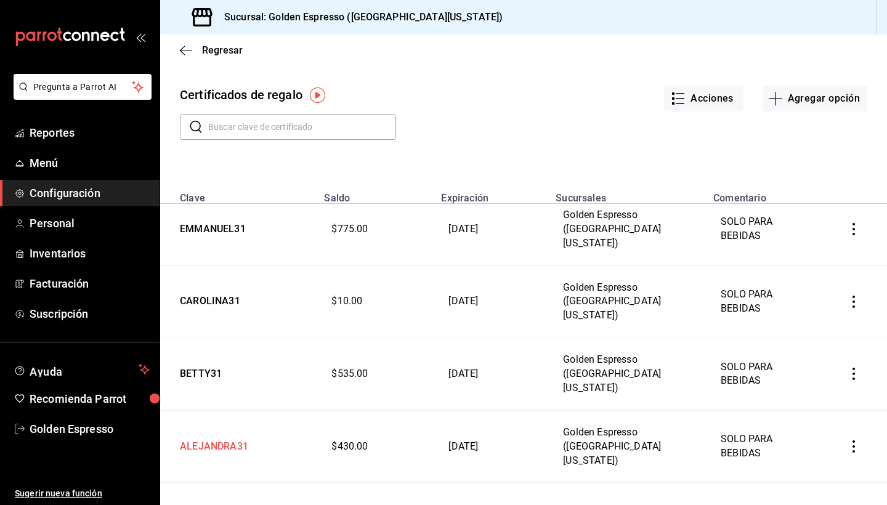
click at [219, 410] on td "ALEJANDRA31" at bounding box center [238, 446] width 157 height 73
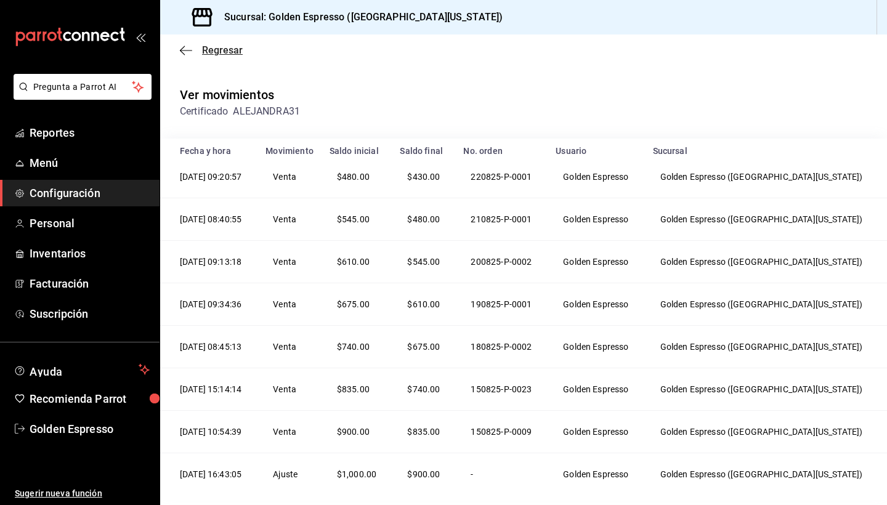
click at [184, 52] on icon "button" at bounding box center [186, 50] width 12 height 11
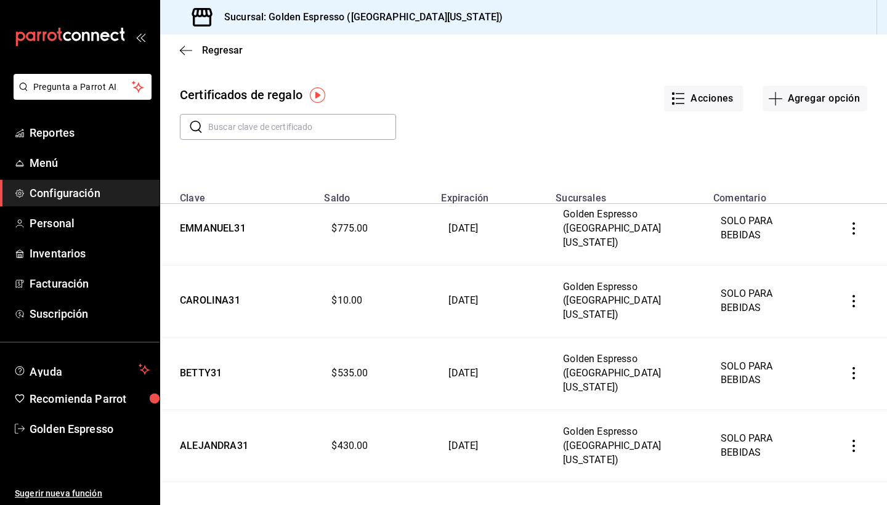
scroll to position [237, 0]
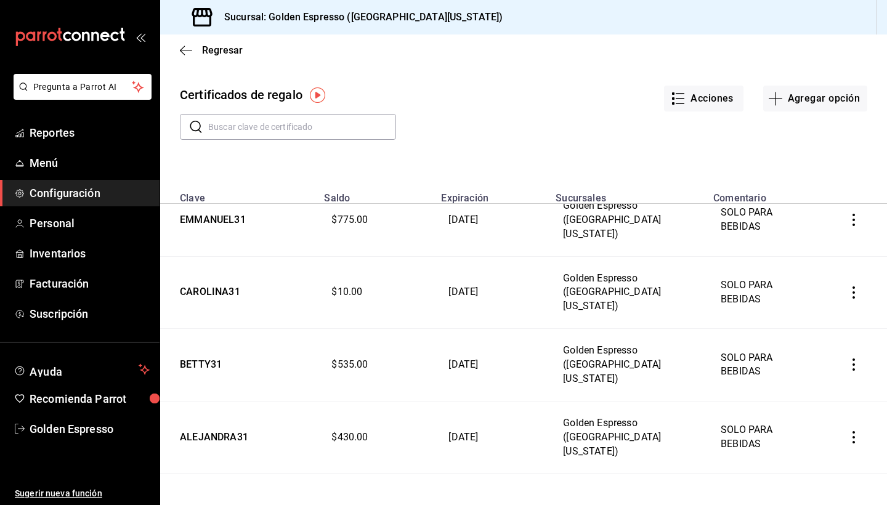
click at [209, 474] on td "CLEMENTE31" at bounding box center [238, 510] width 157 height 73
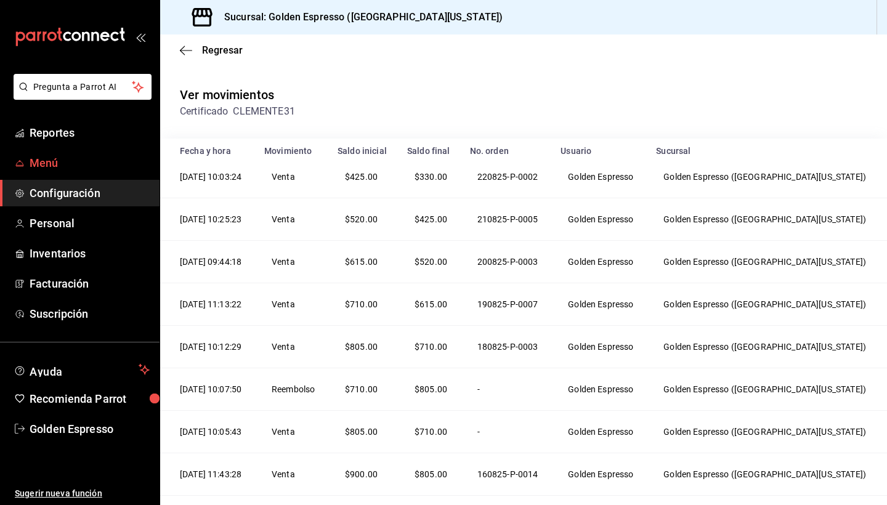
click at [58, 153] on link "Menú" at bounding box center [80, 163] width 160 height 26
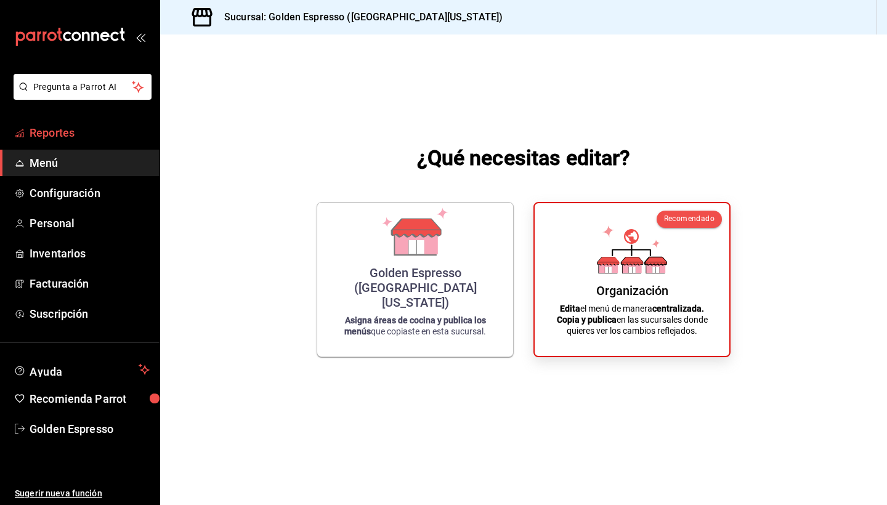
click at [53, 131] on span "Reportes" at bounding box center [90, 132] width 120 height 17
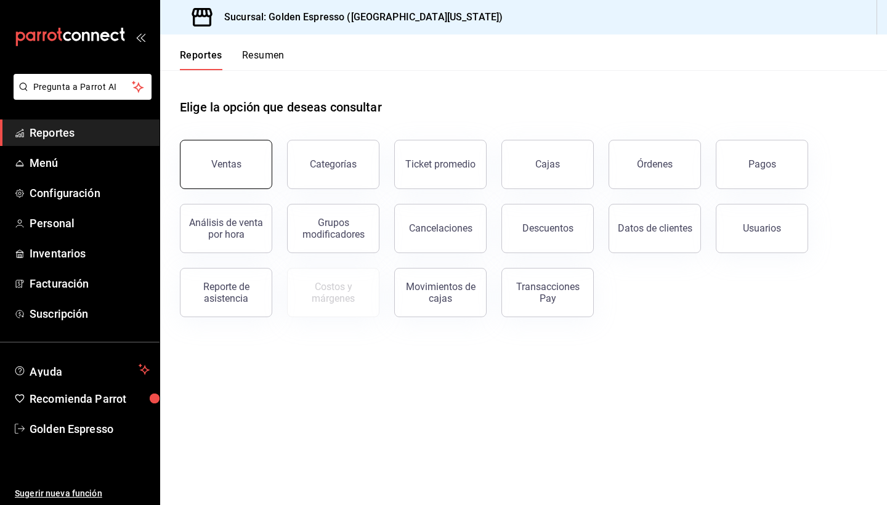
click at [239, 174] on button "Ventas" at bounding box center [226, 164] width 92 height 49
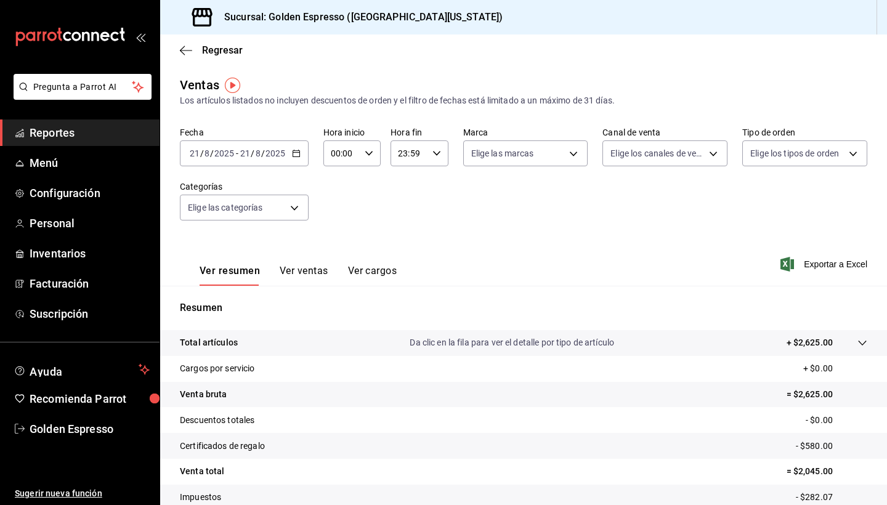
click at [293, 153] on icon "button" at bounding box center [296, 153] width 9 height 9
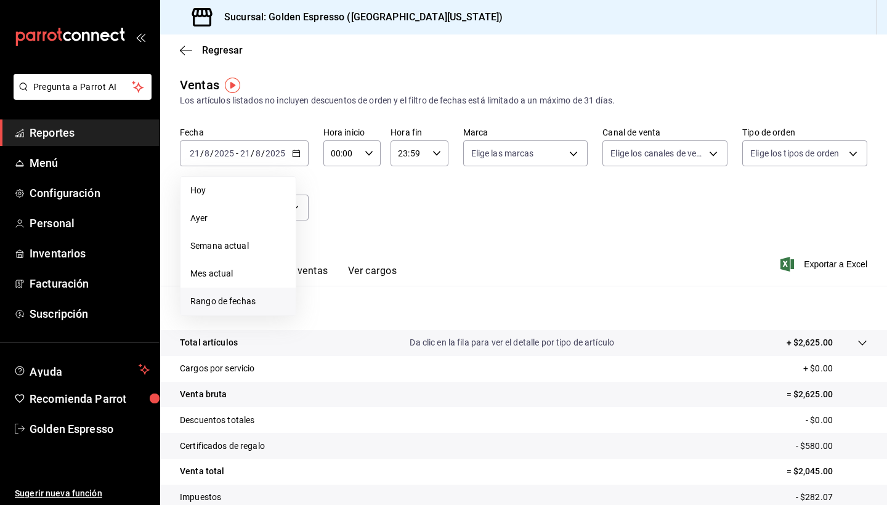
click at [244, 304] on span "Rango de fechas" at bounding box center [238, 301] width 96 height 13
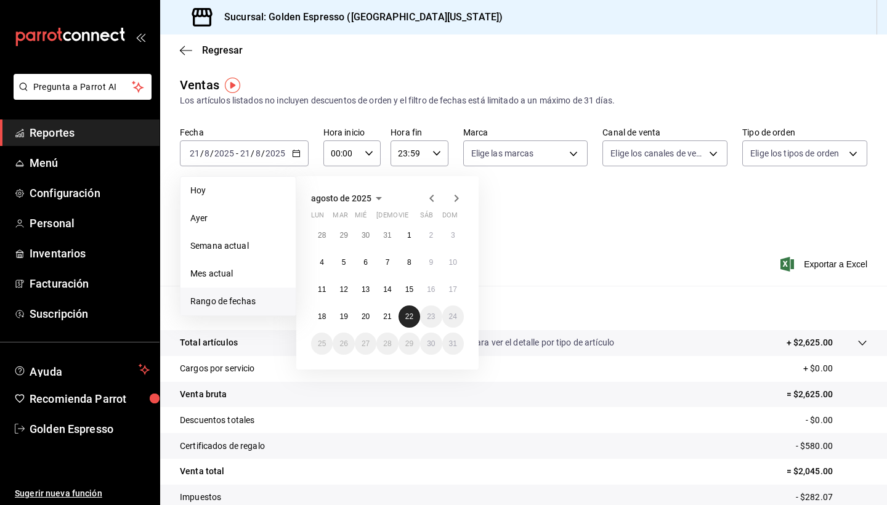
click at [402, 320] on button "22" at bounding box center [410, 317] width 22 height 22
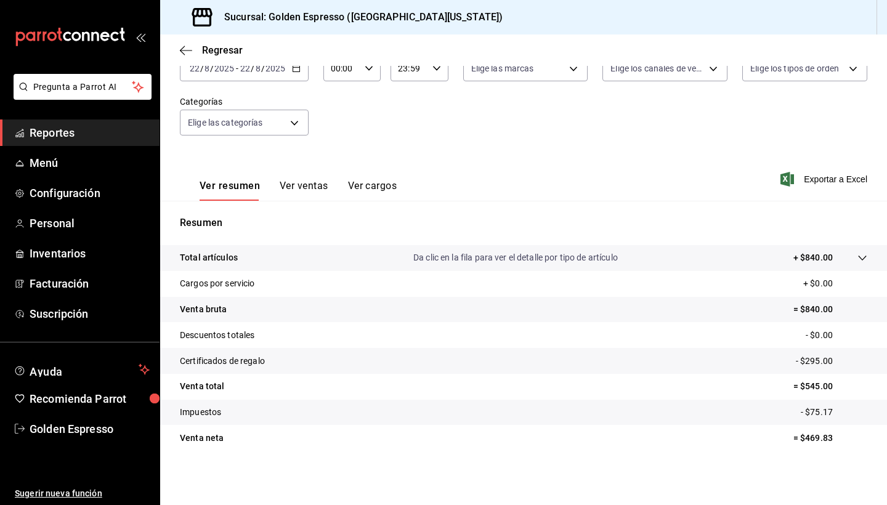
scroll to position [85, 0]
click at [302, 184] on button "Ver ventas" at bounding box center [304, 190] width 49 height 21
